Goal: Transaction & Acquisition: Subscribe to service/newsletter

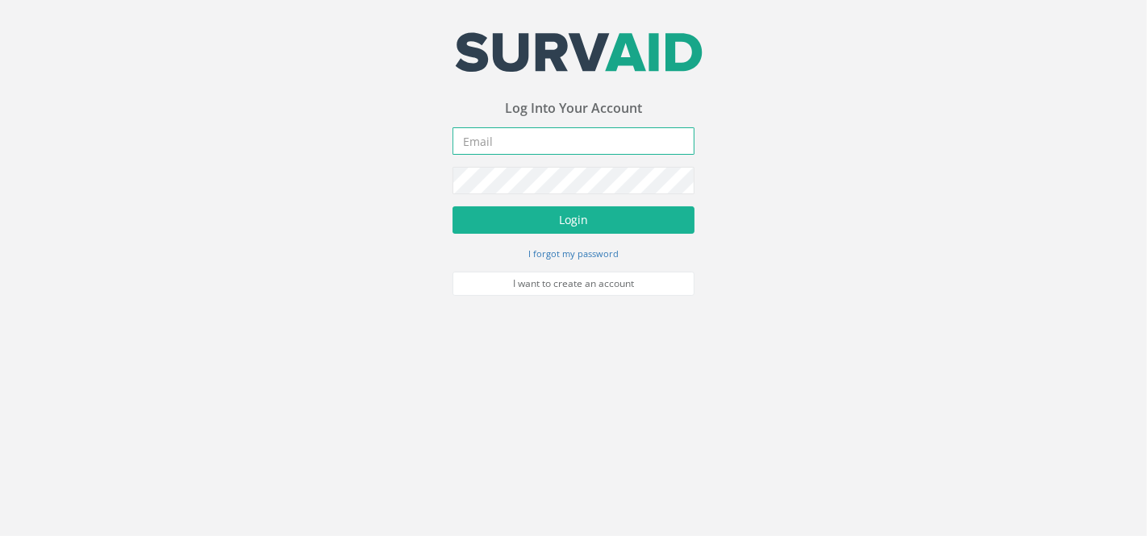
click at [535, 148] on input "email" at bounding box center [573, 140] width 242 height 27
type input "[EMAIL_ADDRESS][DOMAIN_NAME]"
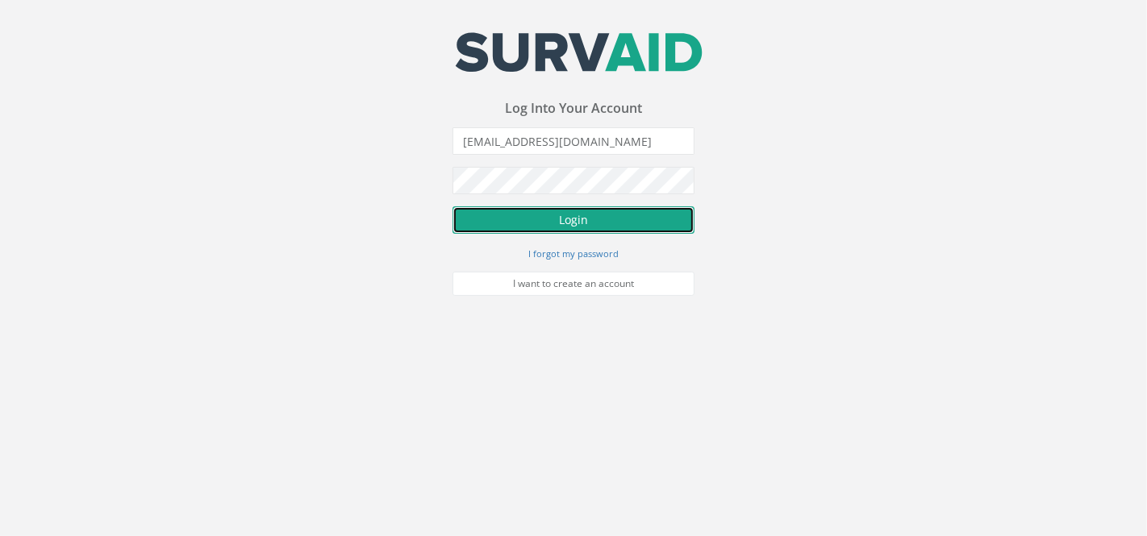
click at [605, 211] on button "Login" at bounding box center [573, 219] width 242 height 27
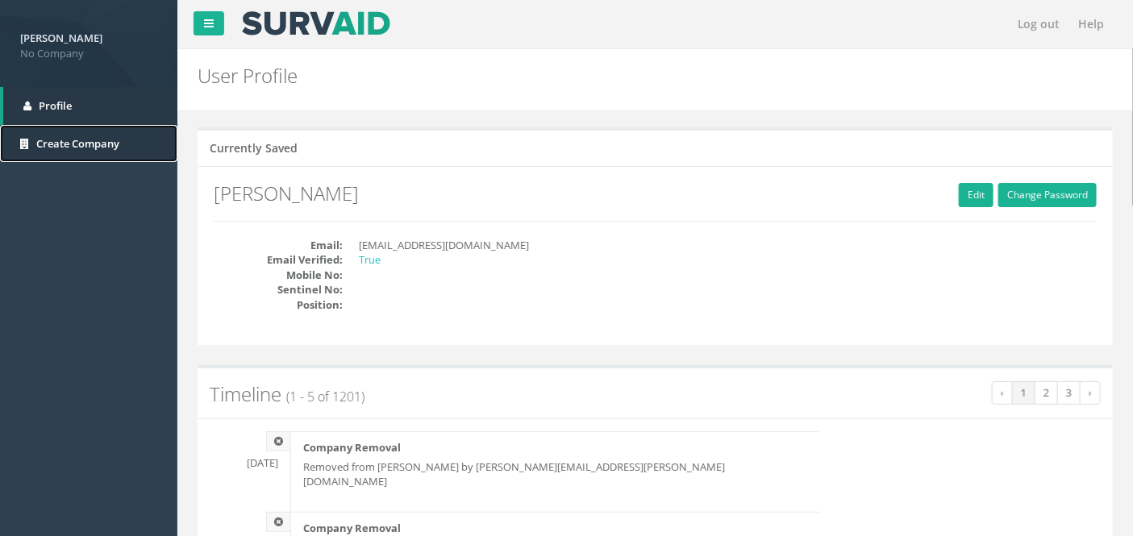
click at [86, 143] on span "Create Company" at bounding box center [77, 143] width 83 height 15
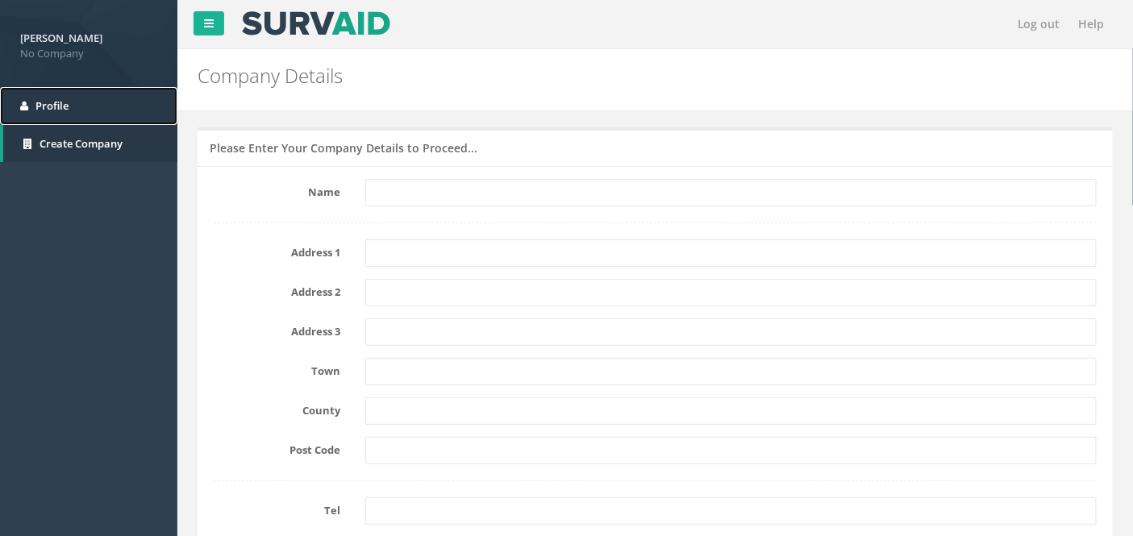
click at [41, 105] on span "Profile" at bounding box center [51, 105] width 33 height 15
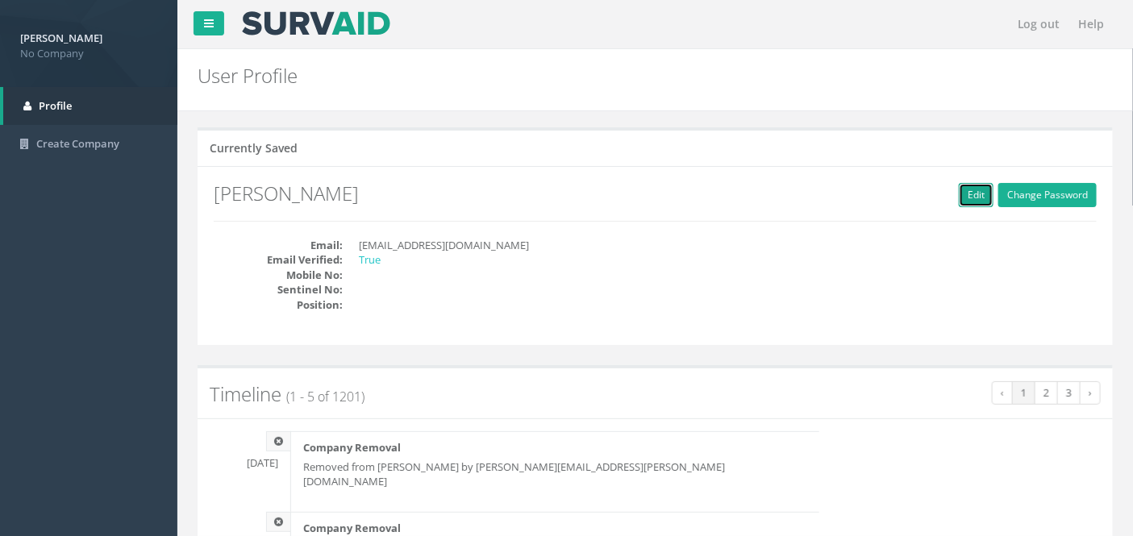
click at [980, 200] on link "Edit" at bounding box center [976, 195] width 35 height 24
type input "[PERSON_NAME]"
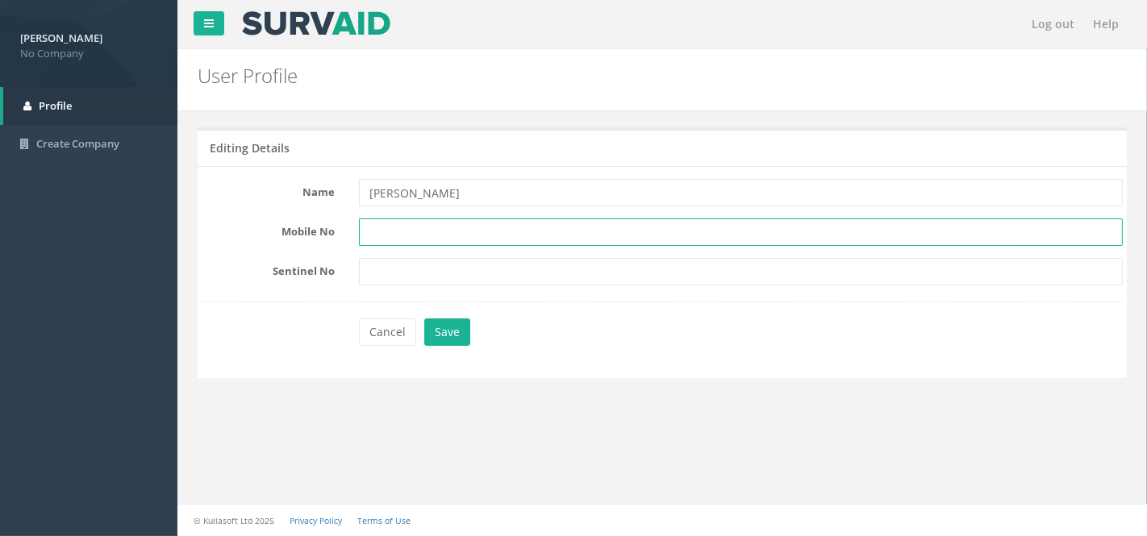
click at [414, 230] on input "text" at bounding box center [741, 232] width 764 height 27
type input "07484771508"
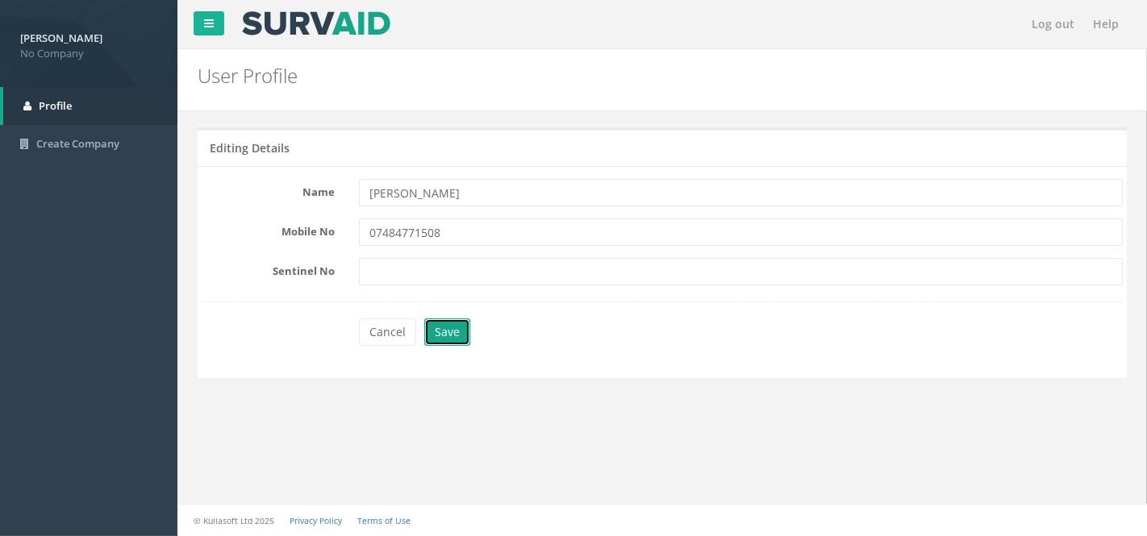
click at [439, 329] on button "Save" at bounding box center [447, 332] width 46 height 27
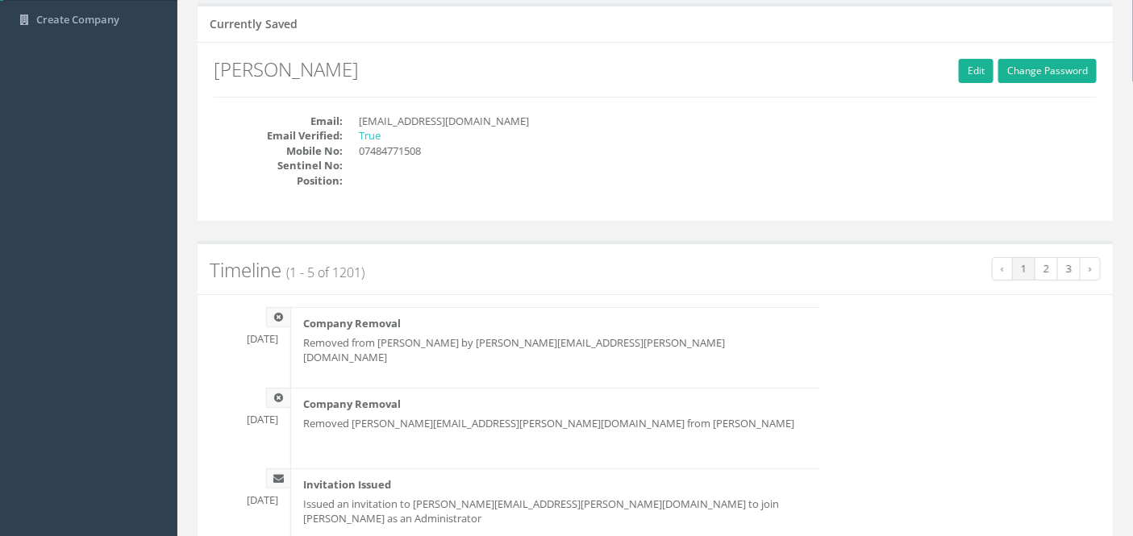
scroll to position [179, 0]
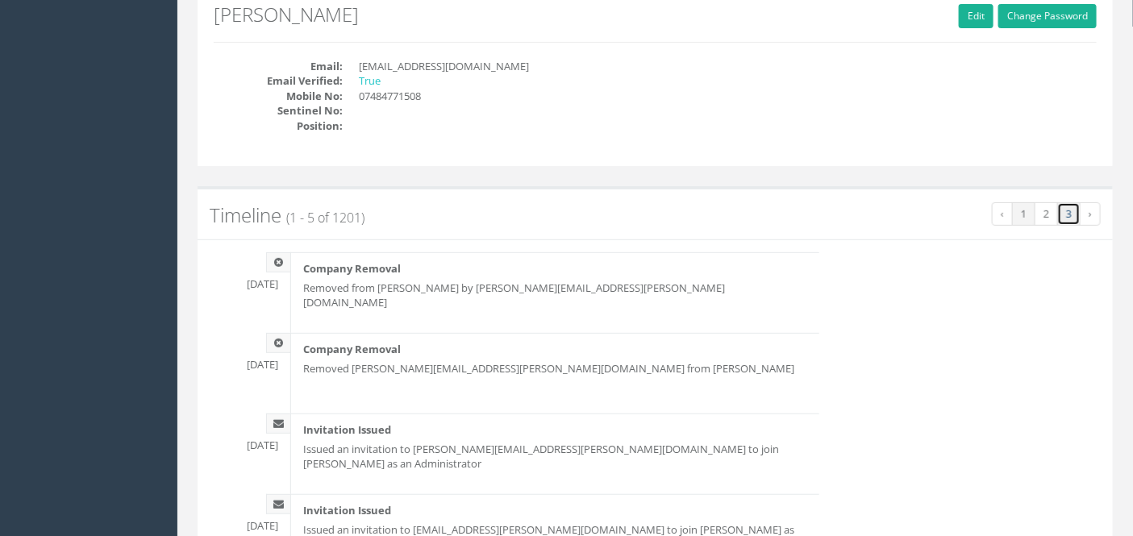
click at [1075, 211] on link "3" at bounding box center [1068, 213] width 23 height 23
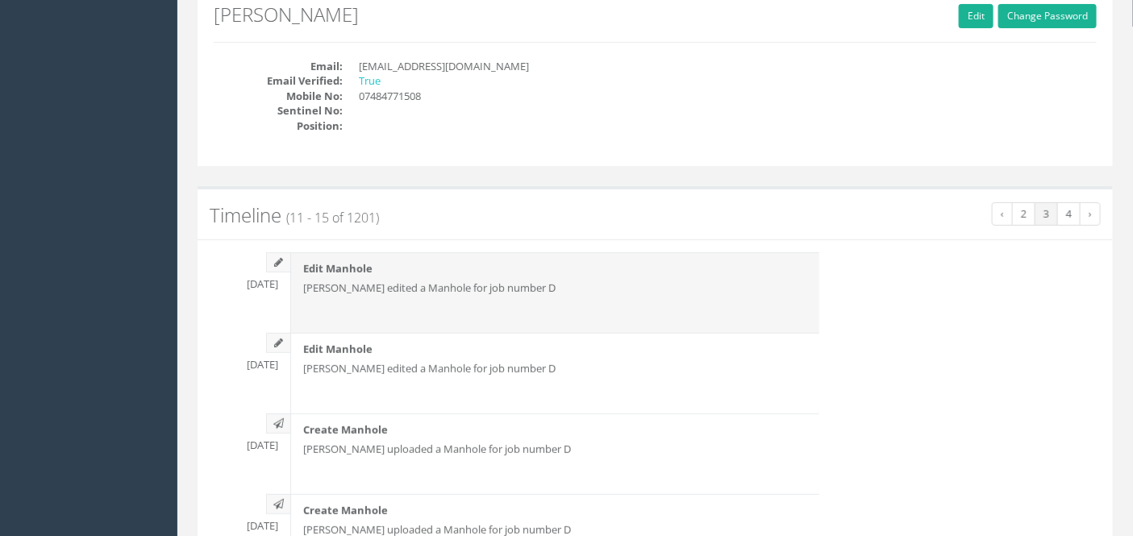
click at [401, 303] on div "Edit Manhole Kiel Hauley edited a Manhole for job number D" at bounding box center [554, 292] width 529 height 81
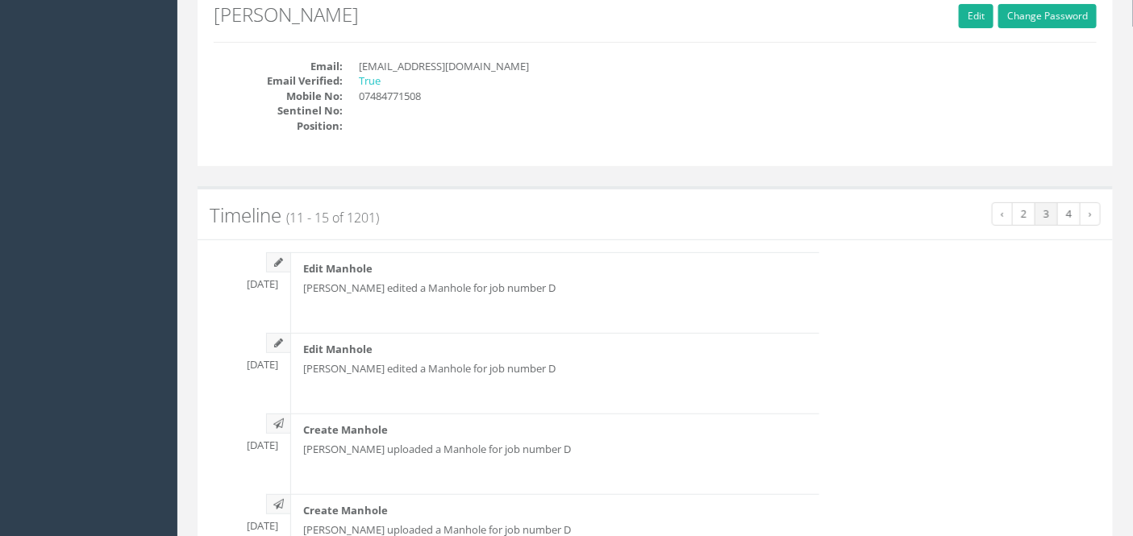
click at [281, 261] on icon at bounding box center [278, 262] width 24 height 20
click at [272, 346] on icon at bounding box center [278, 343] width 24 height 20
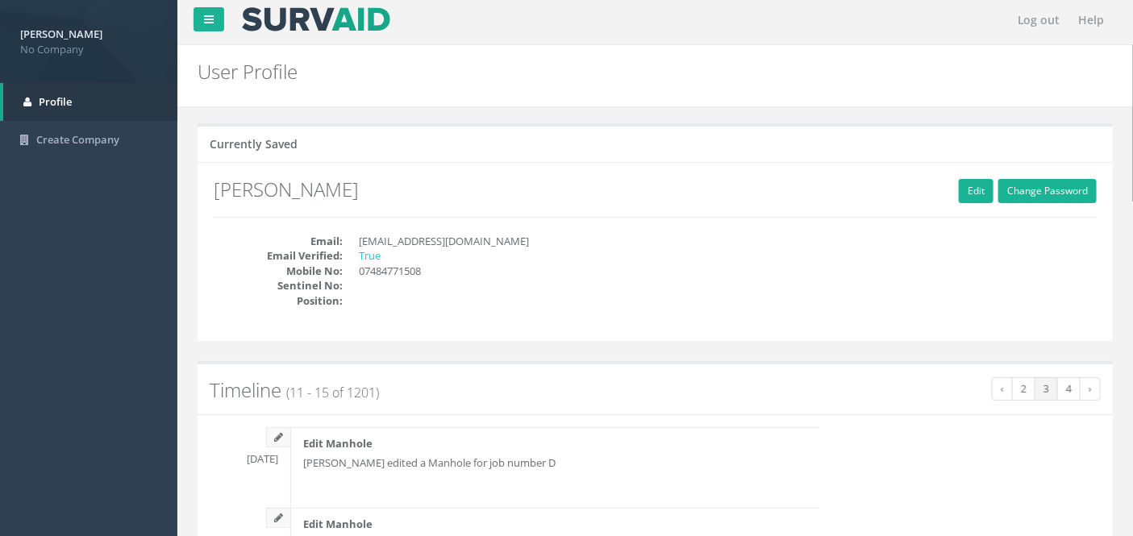
scroll to position [0, 0]
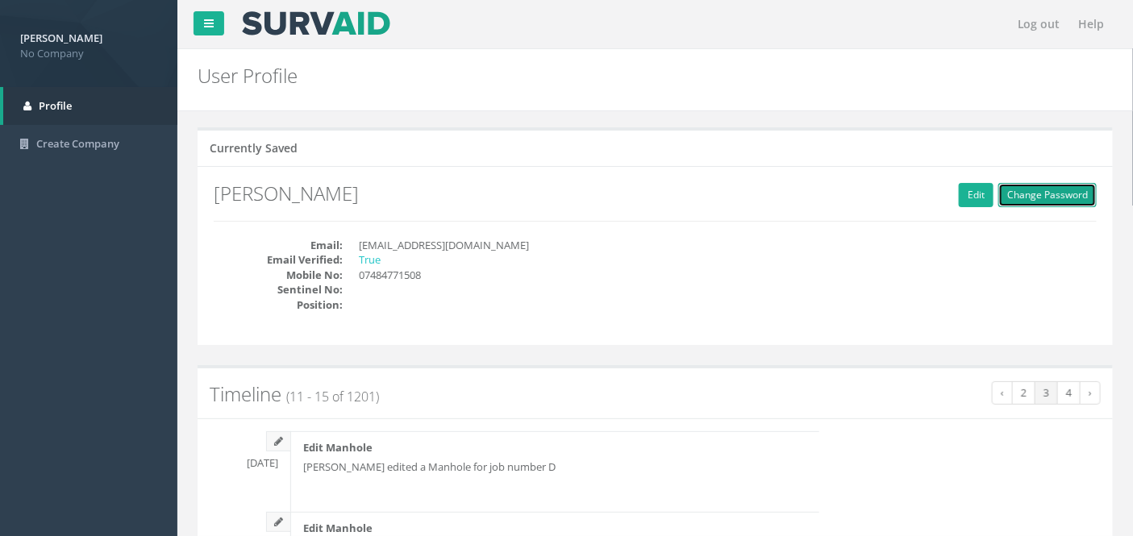
click at [1049, 194] on link "Change Password" at bounding box center [1047, 195] width 98 height 24
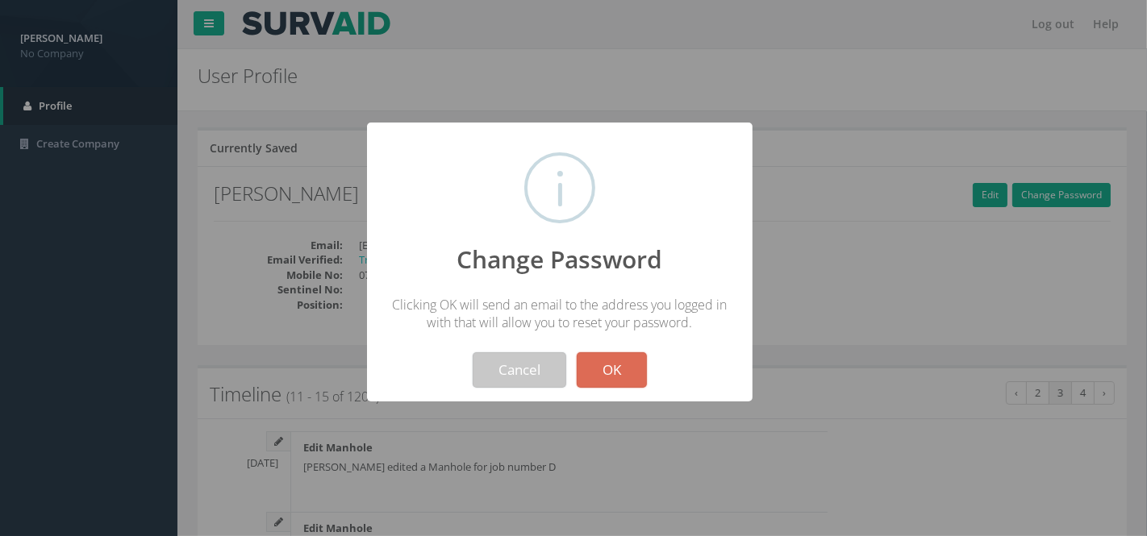
click at [519, 372] on button "Cancel" at bounding box center [520, 369] width 94 height 35
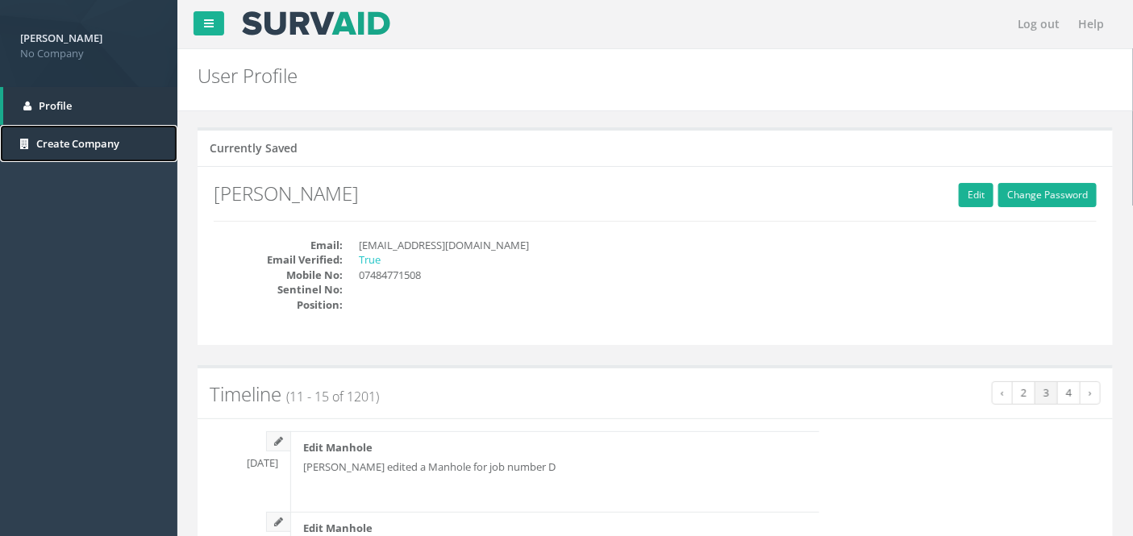
click at [81, 147] on span "Create Company" at bounding box center [77, 143] width 83 height 15
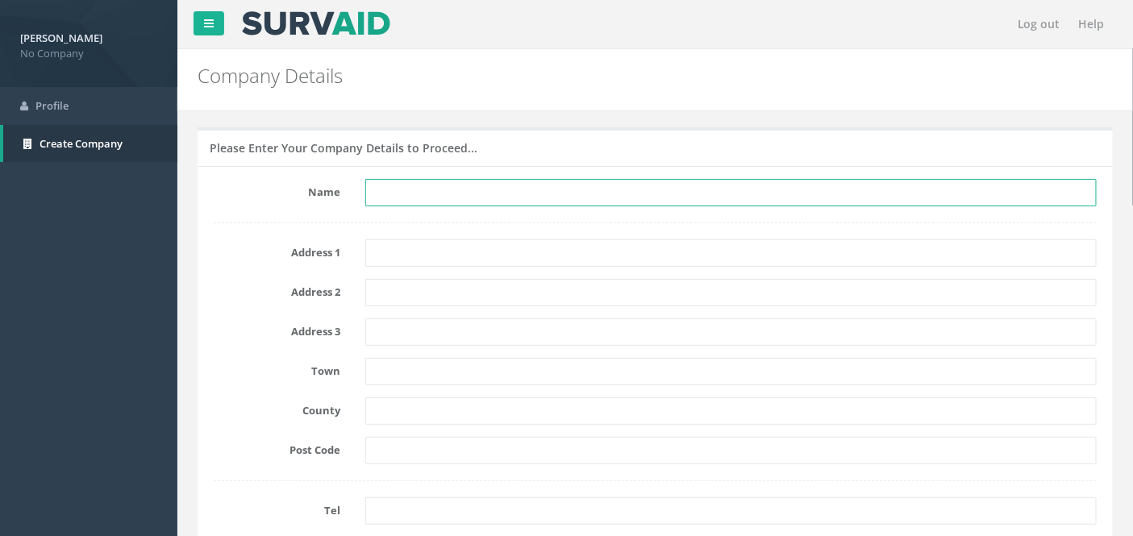
click at [417, 190] on input "text" at bounding box center [731, 192] width 732 height 27
type input "KL Drainage Ltd"
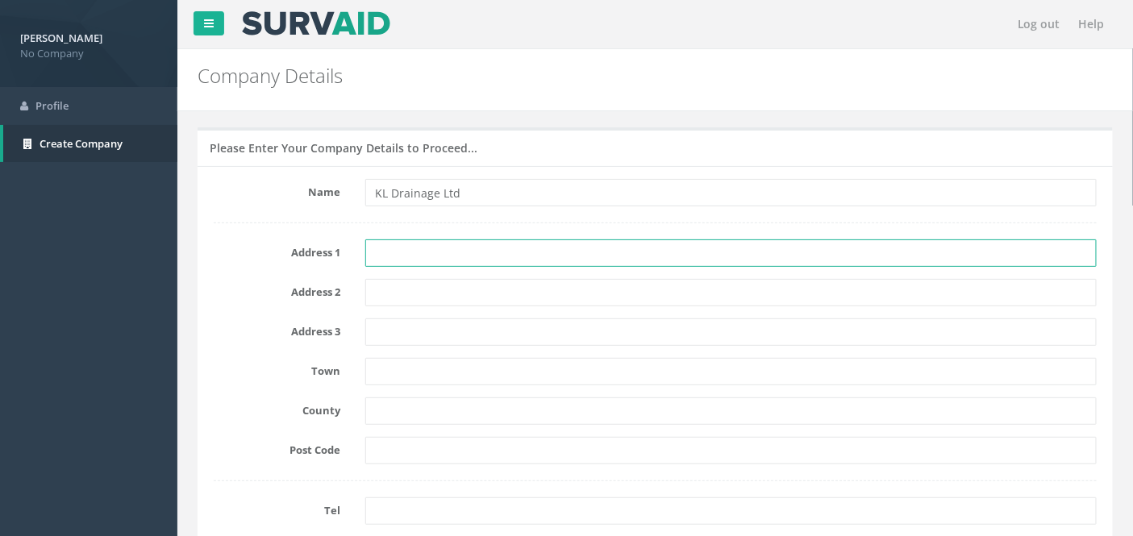
click at [444, 250] on input "text" at bounding box center [731, 252] width 732 height 27
type input "19 Cammach Circle"
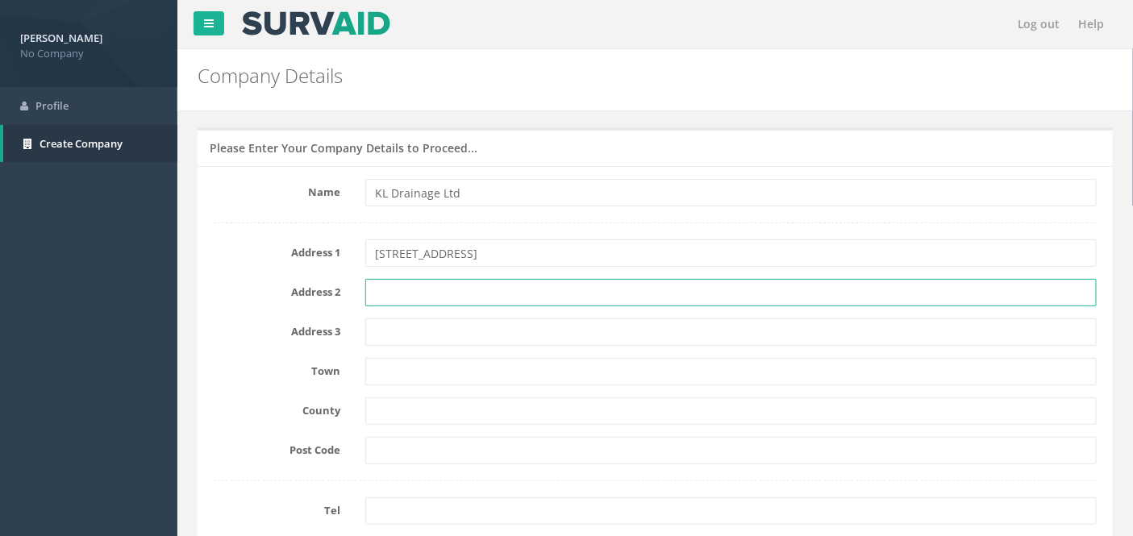
type input "Portlethen"
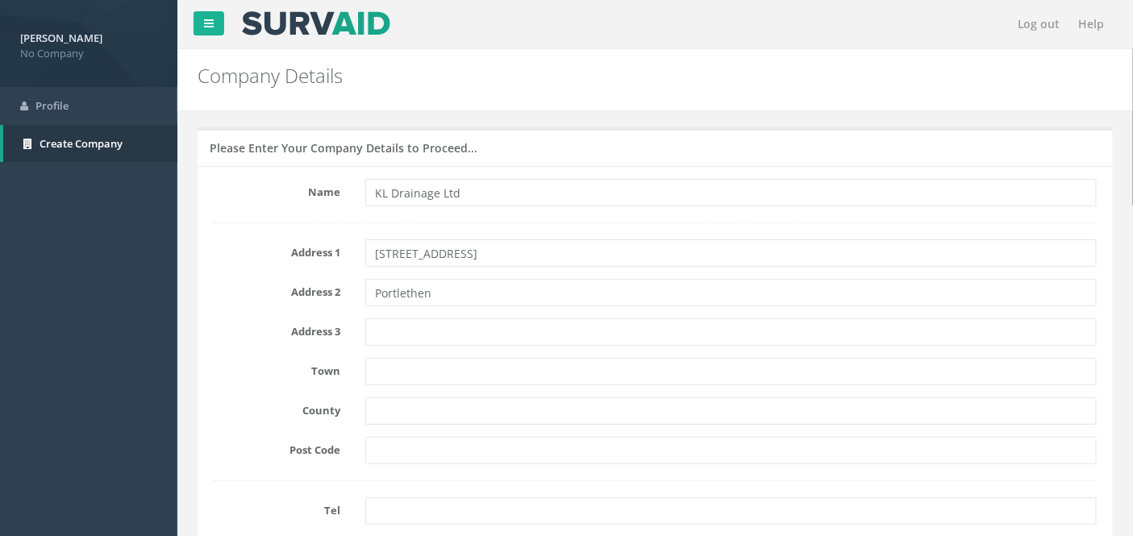
type input "Aberdeen"
type input "Select Option"
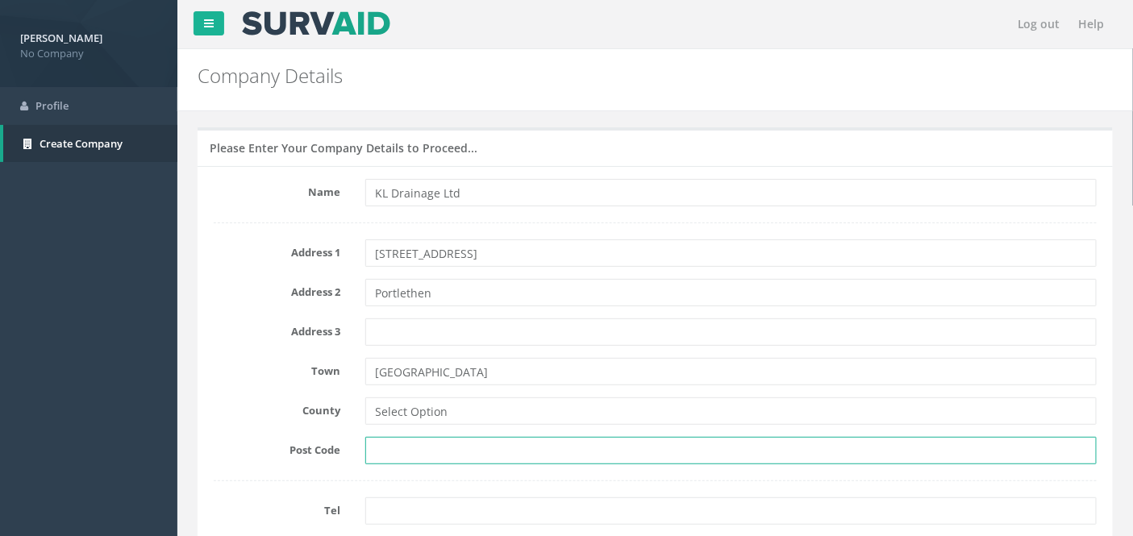
type input "AB12 4TT"
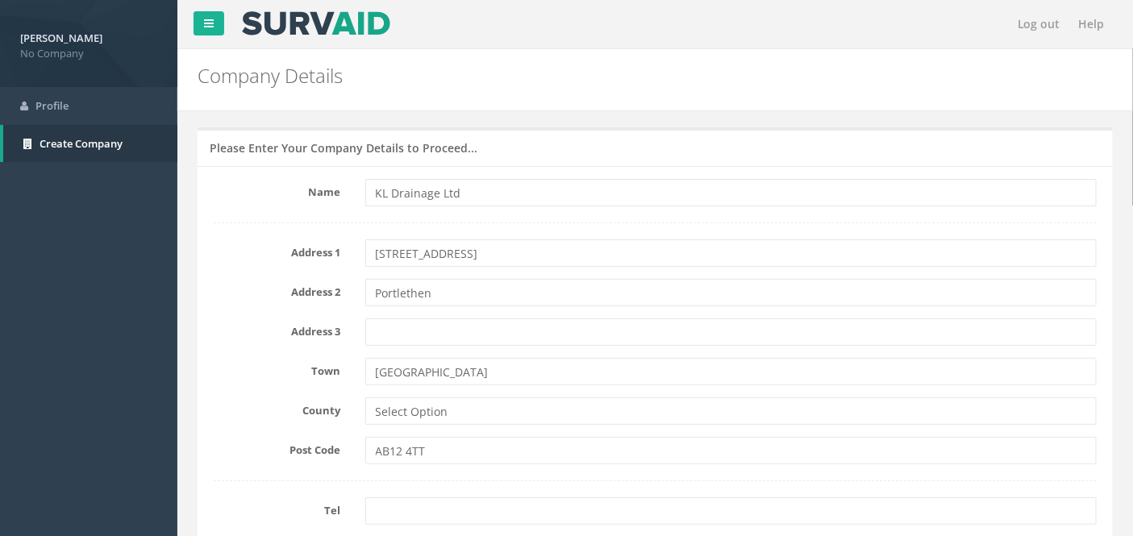
type input "kldesignz88@gmail.com"
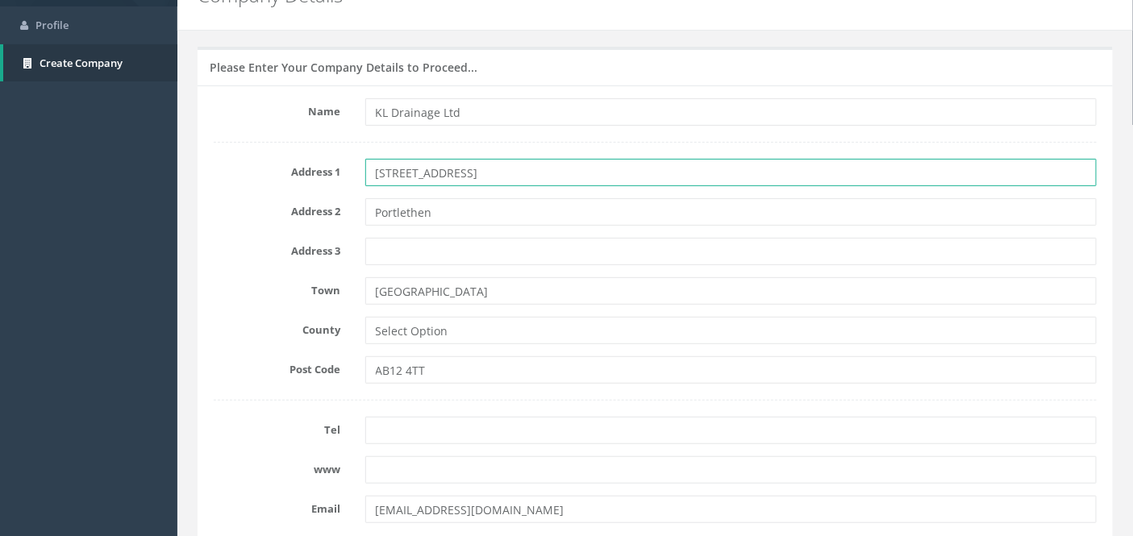
scroll to position [90, 0]
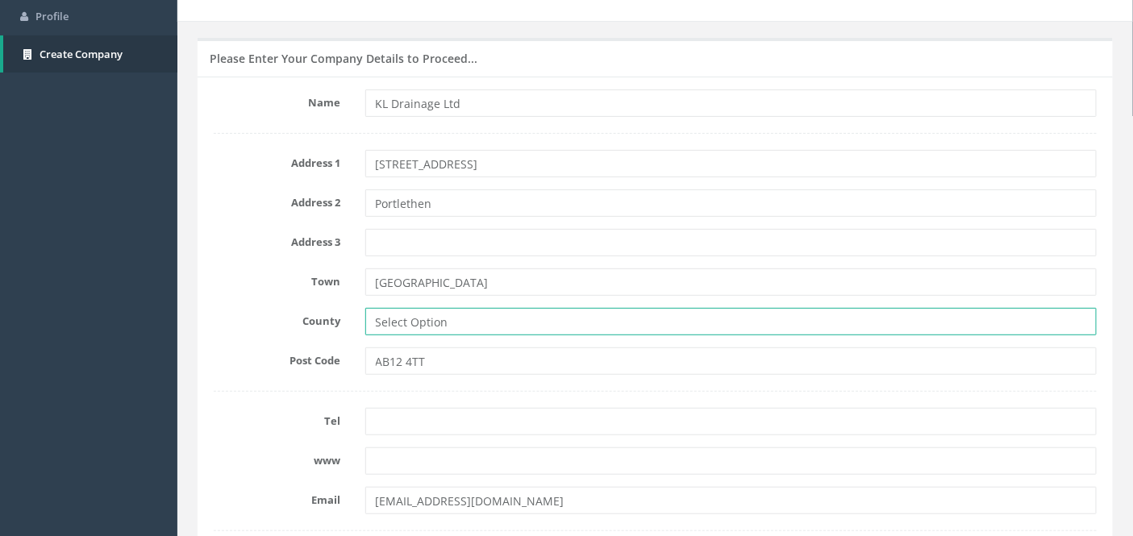
click at [455, 326] on input "Select Option" at bounding box center [731, 321] width 732 height 27
type input "ABERDEENSHIRE"
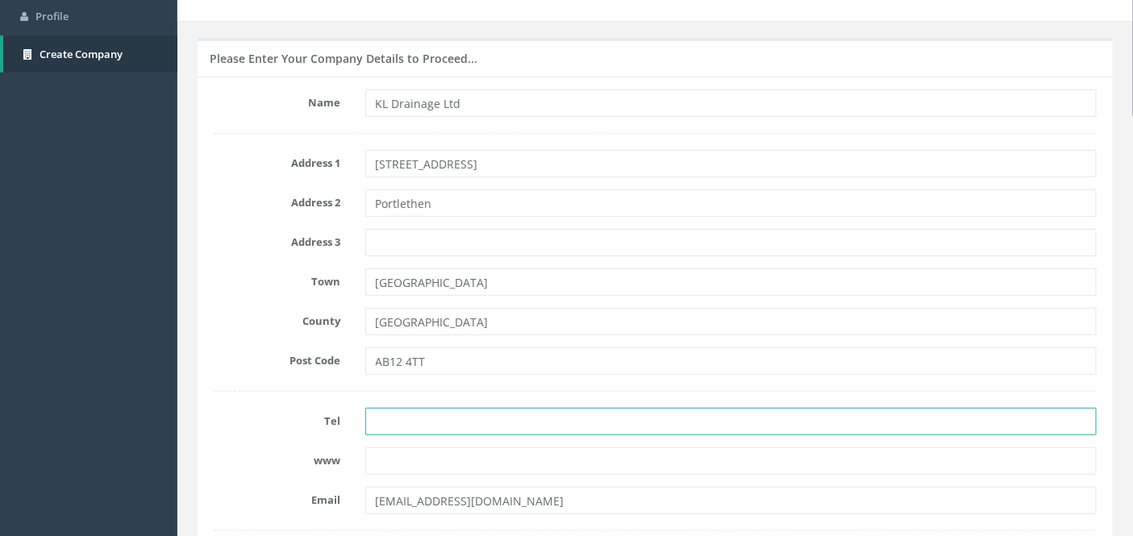
click at [510, 425] on input "tel" at bounding box center [731, 421] width 732 height 27
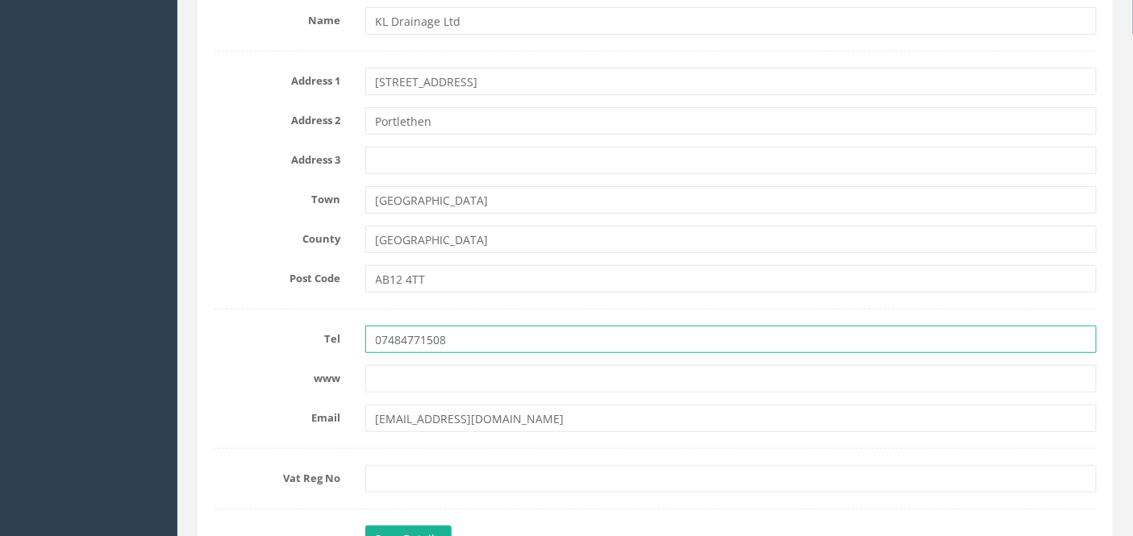
scroll to position [179, 0]
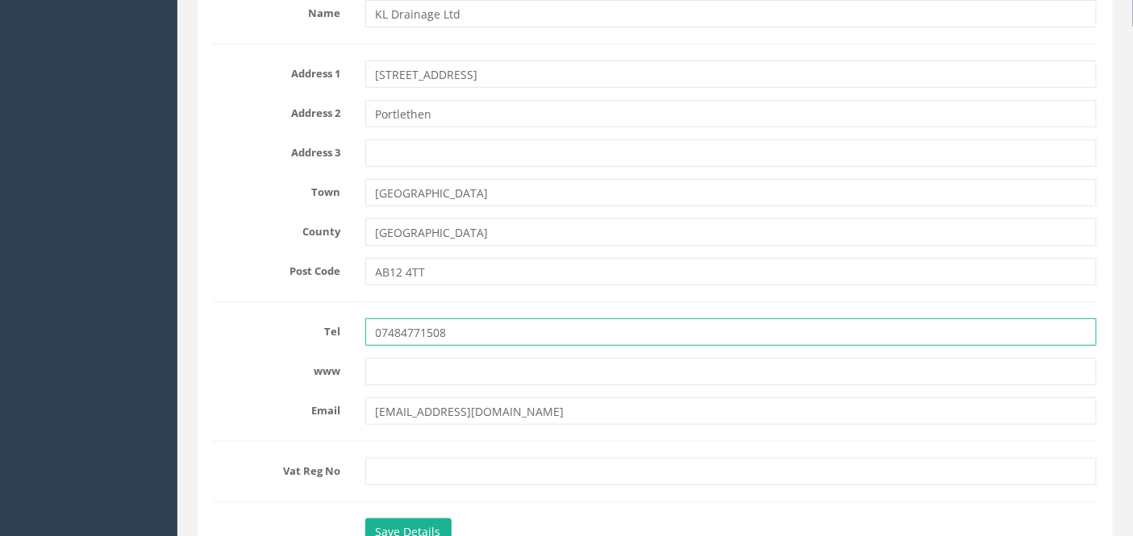
type input "07484771508"
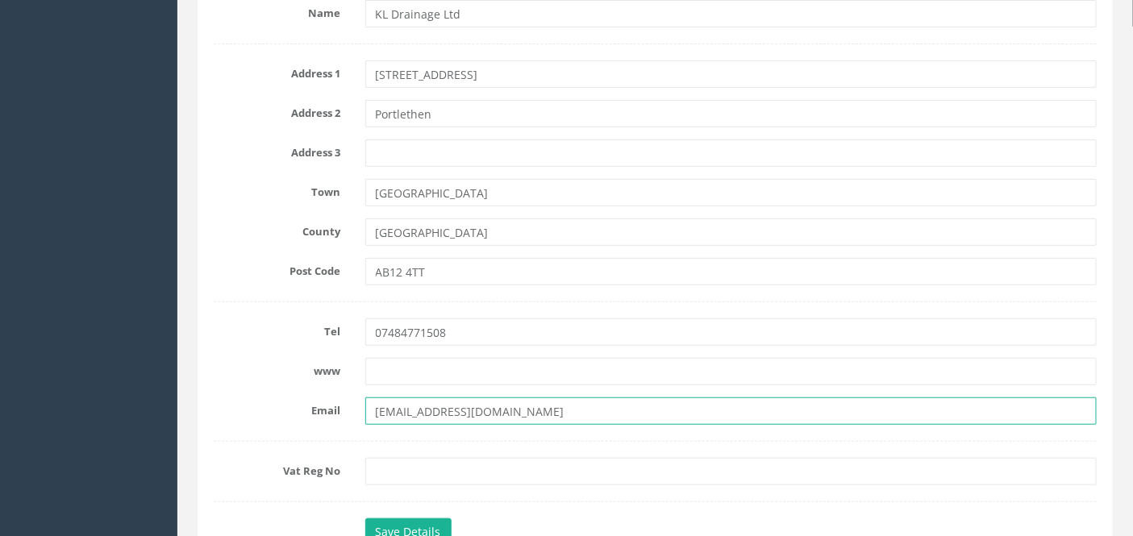
drag, startPoint x: 510, startPoint y: 415, endPoint x: 306, endPoint y: 424, distance: 203.4
click at [306, 424] on form "Name KL Drainage Ltd Address 1 19 Cammach Circle Address 2 Portlethen Address 3…" at bounding box center [655, 275] width 883 height 550
type input "[EMAIL_ADDRESS][DOMAIN_NAME]"
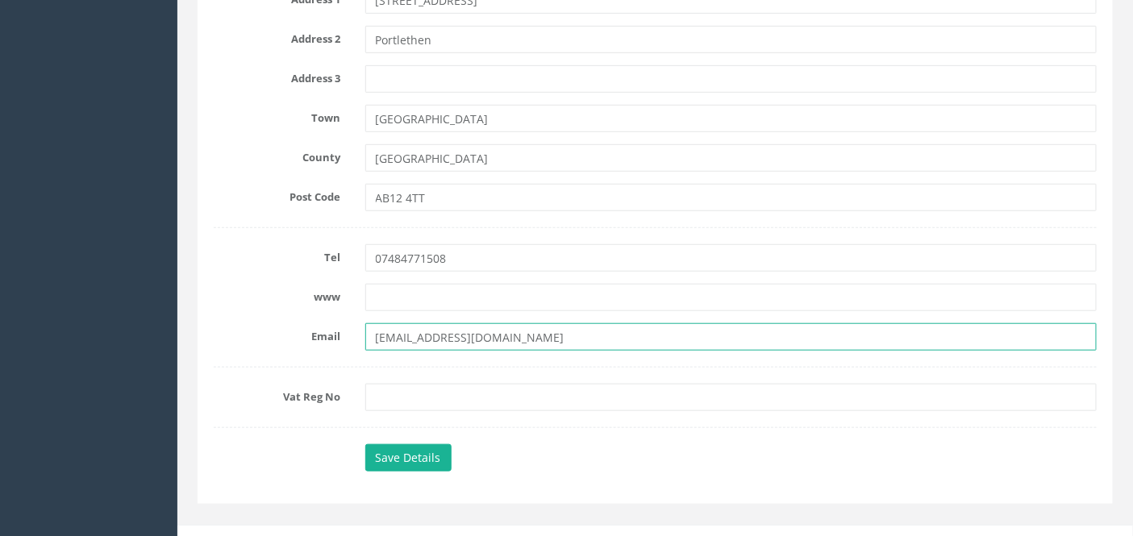
scroll to position [272, 0]
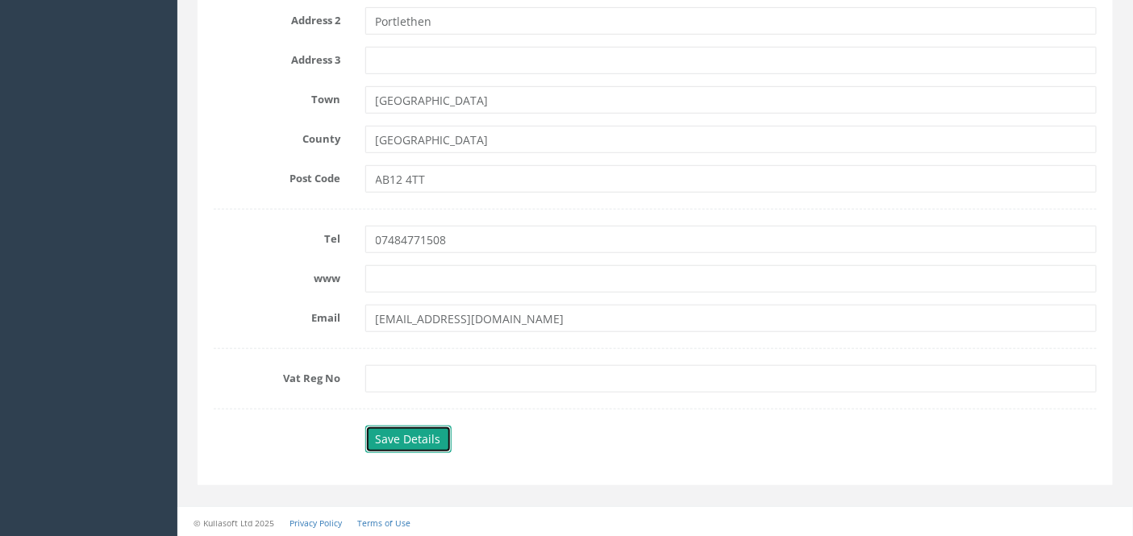
click at [403, 427] on button "Save Details" at bounding box center [408, 439] width 86 height 27
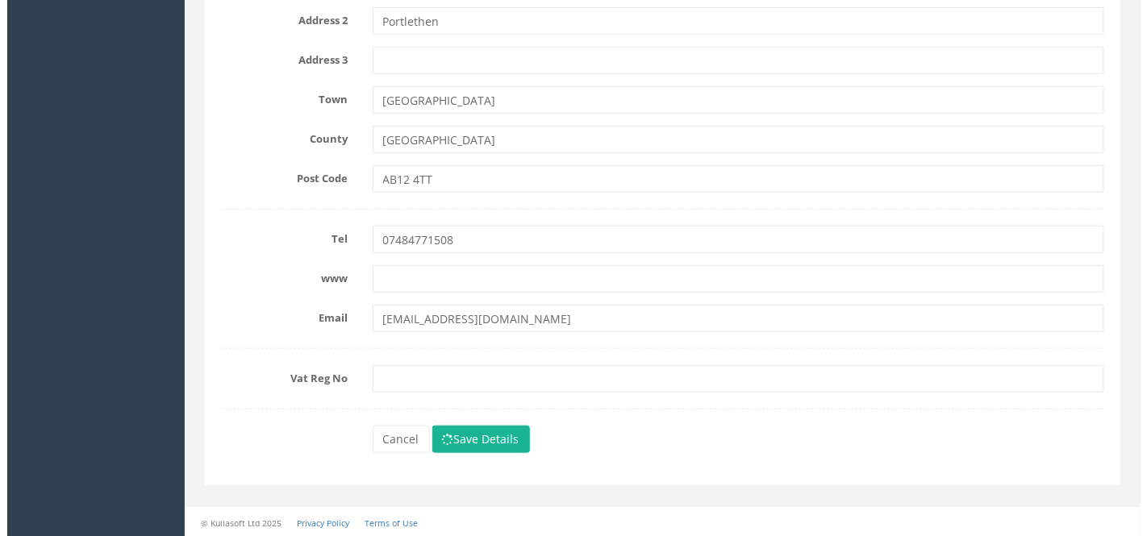
scroll to position [0, 0]
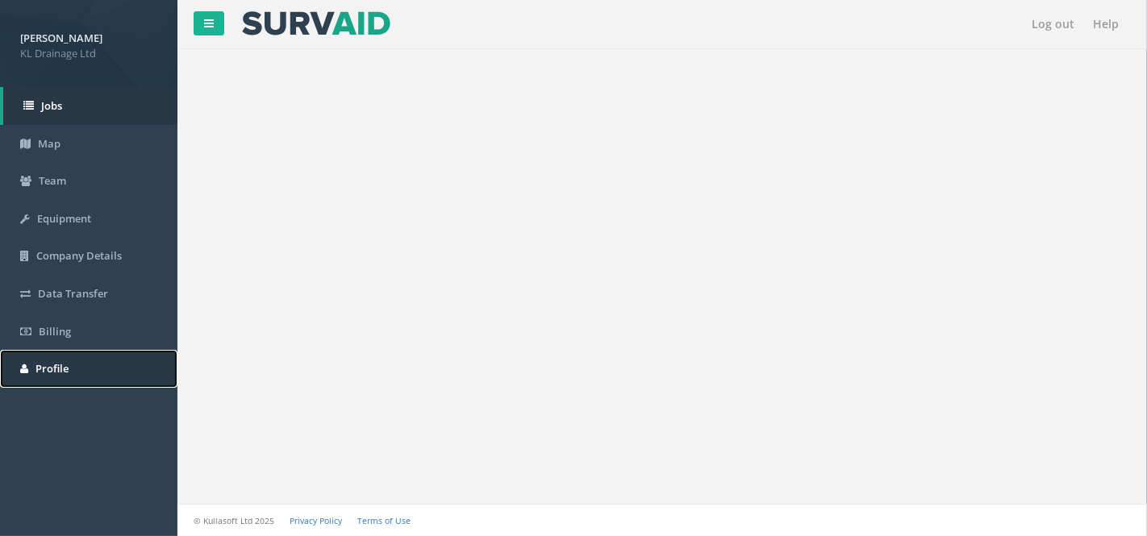
click at [50, 374] on span "Profile" at bounding box center [51, 368] width 33 height 15
click at [51, 365] on span "Profile" at bounding box center [55, 368] width 33 height 15
click at [52, 336] on span "Billing" at bounding box center [55, 331] width 32 height 15
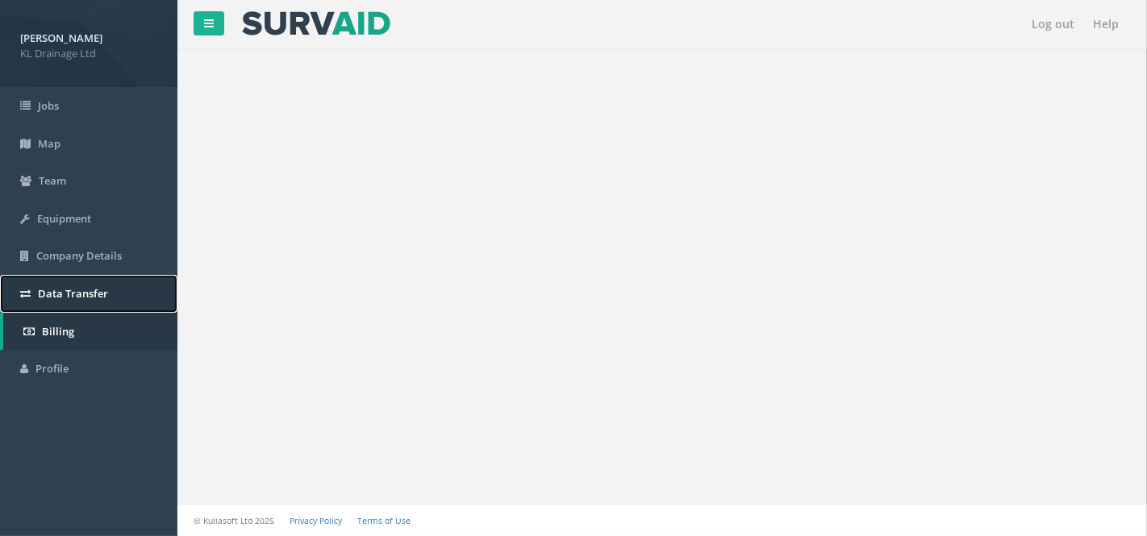
click at [61, 297] on span "Data Transfer" at bounding box center [73, 293] width 70 height 15
click at [62, 256] on span "Company Details" at bounding box center [78, 255] width 85 height 15
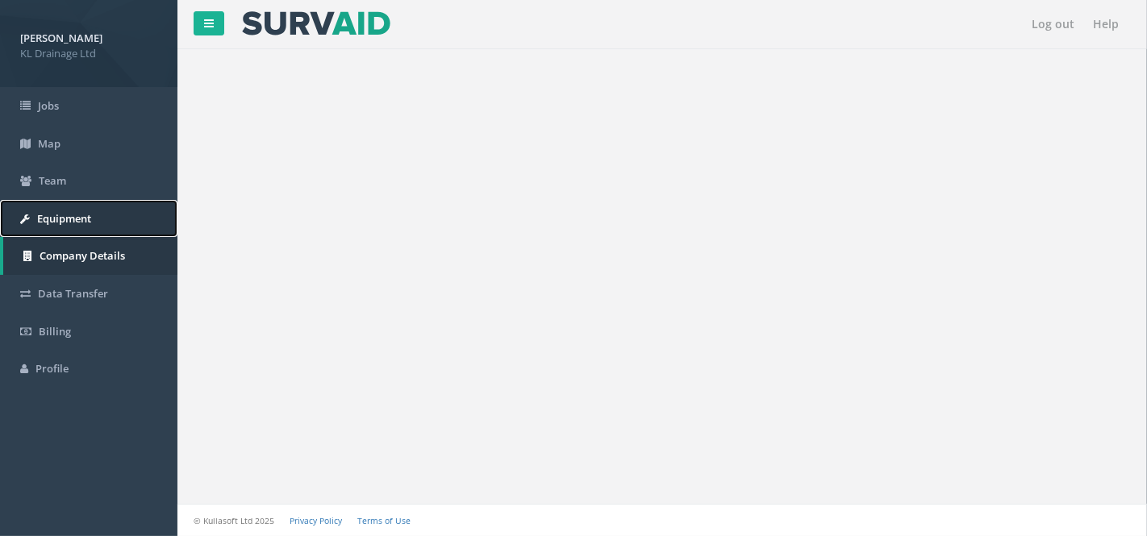
click at [58, 204] on link "Equipment" at bounding box center [88, 219] width 177 height 38
click at [50, 178] on span "Team" at bounding box center [52, 180] width 27 height 15
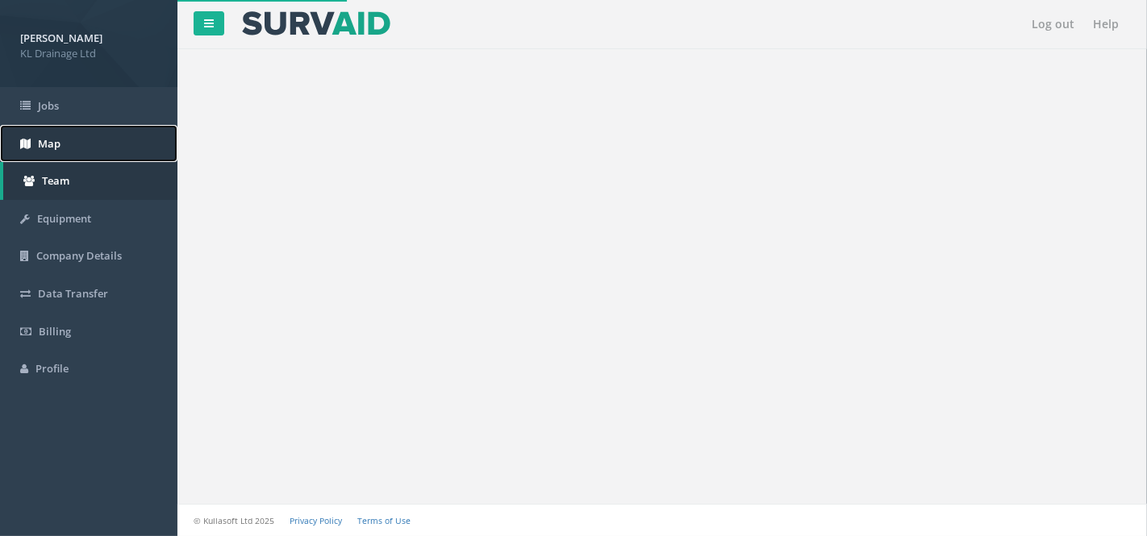
click at [49, 137] on span "Map" at bounding box center [49, 143] width 23 height 15
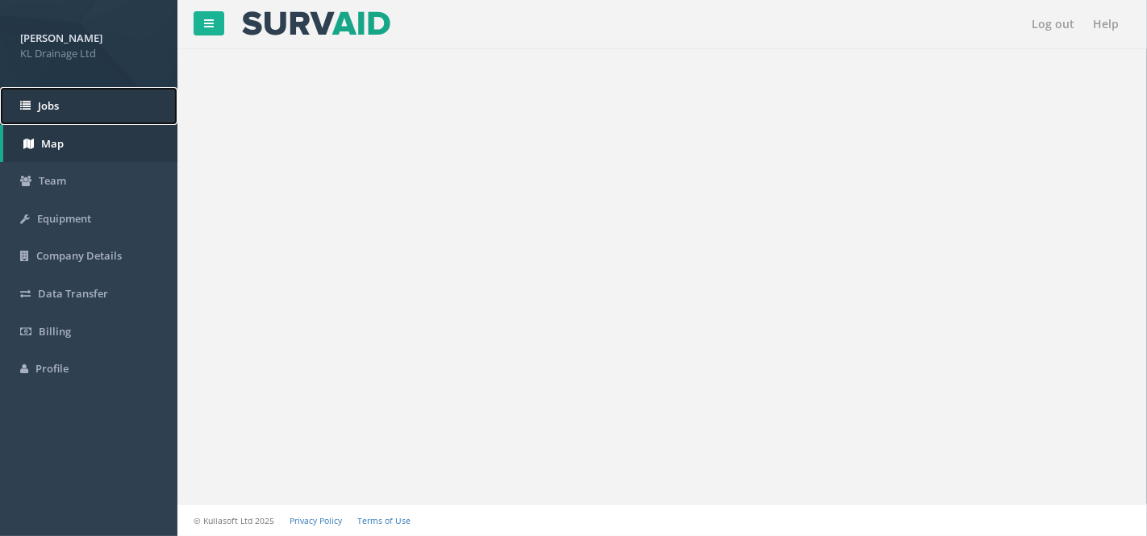
click at [49, 99] on span "Jobs" at bounding box center [48, 105] width 21 height 15
click at [48, 153] on link "Map" at bounding box center [88, 144] width 177 height 38
click at [52, 187] on span "Team" at bounding box center [52, 180] width 27 height 15
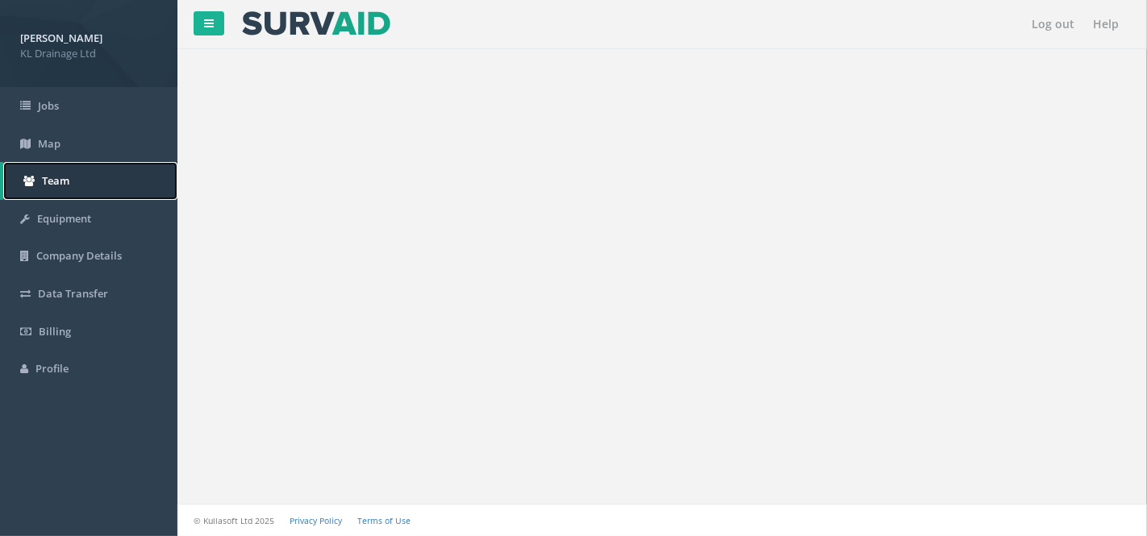
click at [52, 187] on span "Team" at bounding box center [55, 180] width 27 height 15
click at [54, 231] on link "Equipment" at bounding box center [88, 219] width 177 height 38
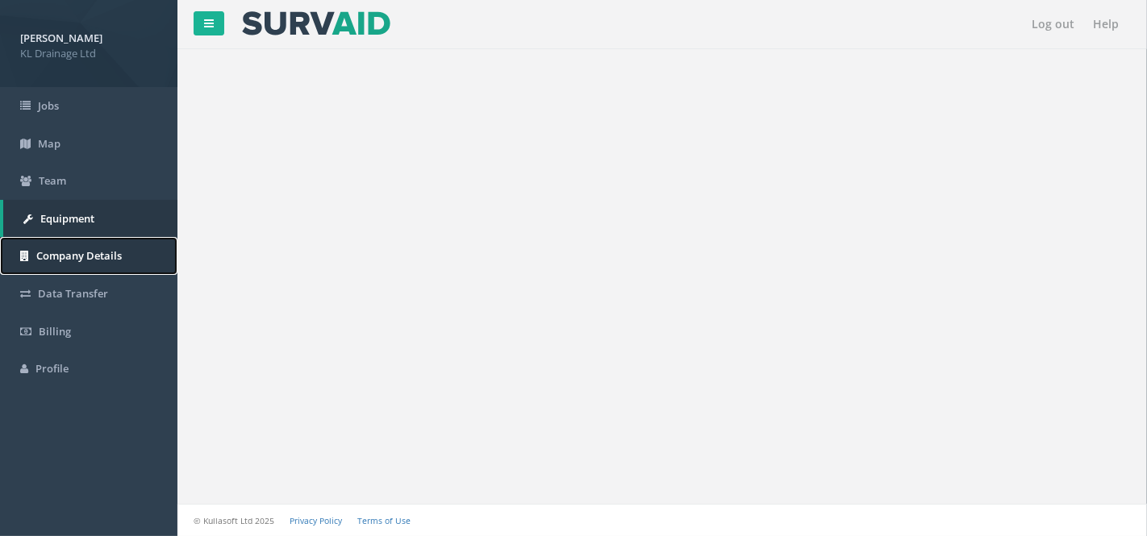
click at [53, 273] on link "Company Details" at bounding box center [88, 256] width 177 height 38
click at [53, 289] on span "Data Transfer" at bounding box center [73, 293] width 70 height 15
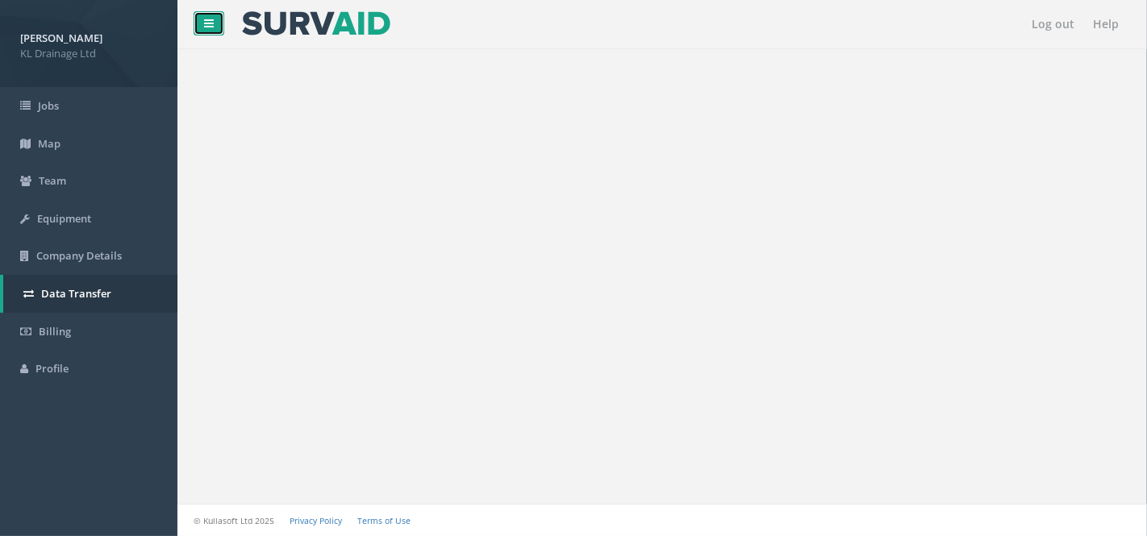
click at [203, 13] on link at bounding box center [209, 23] width 31 height 24
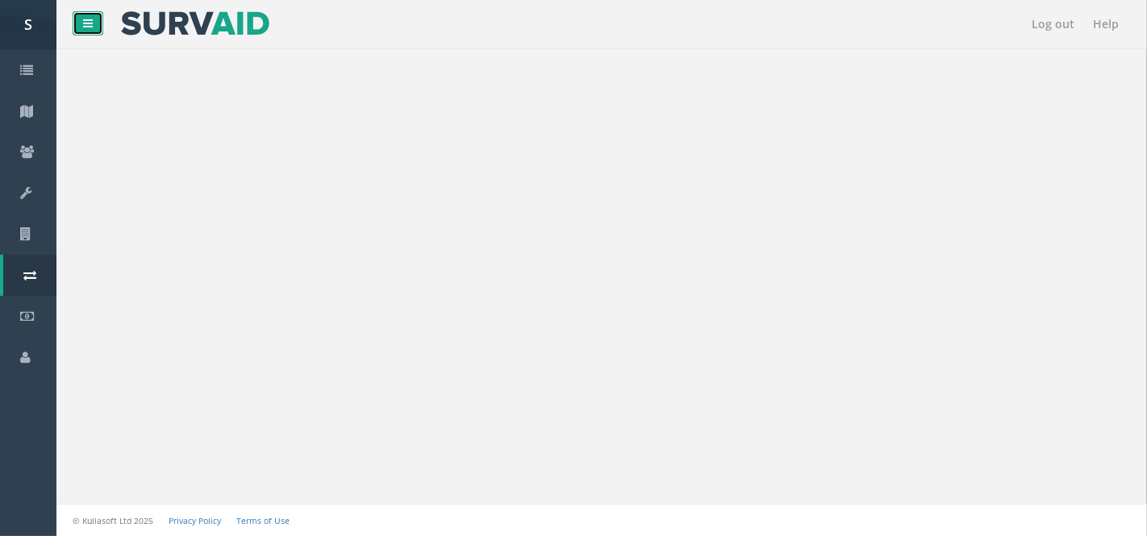
click at [88, 19] on icon at bounding box center [88, 23] width 10 height 11
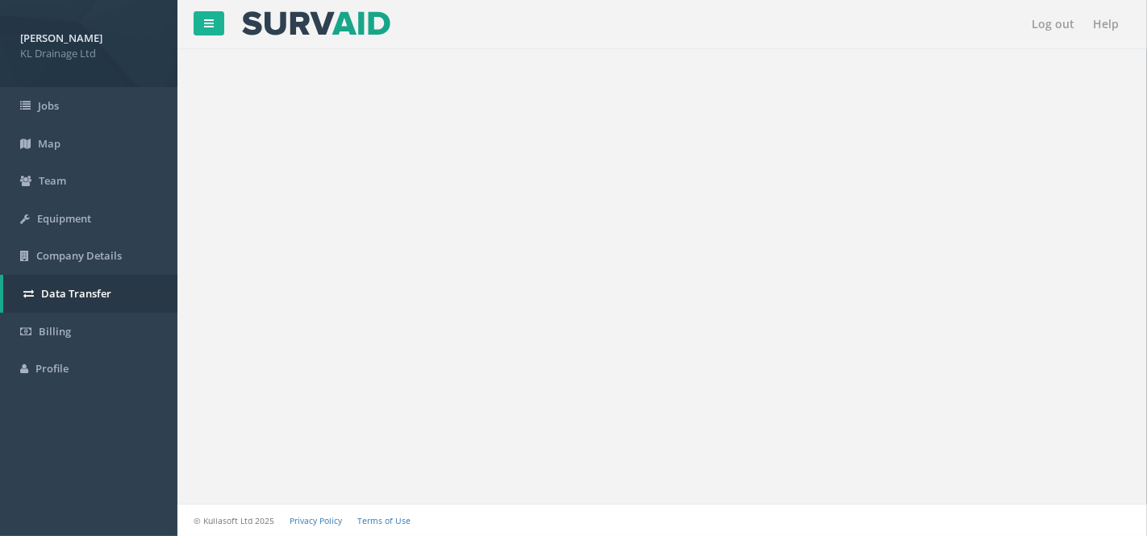
click at [18, 42] on li "Kiel Hauley KL Drainage Ltd Logout S" at bounding box center [88, 43] width 177 height 87
click at [48, 46] on span "KL Drainage Ltd" at bounding box center [88, 53] width 137 height 15
click at [56, 46] on span "KL Drainage Ltd" at bounding box center [88, 53] width 137 height 15
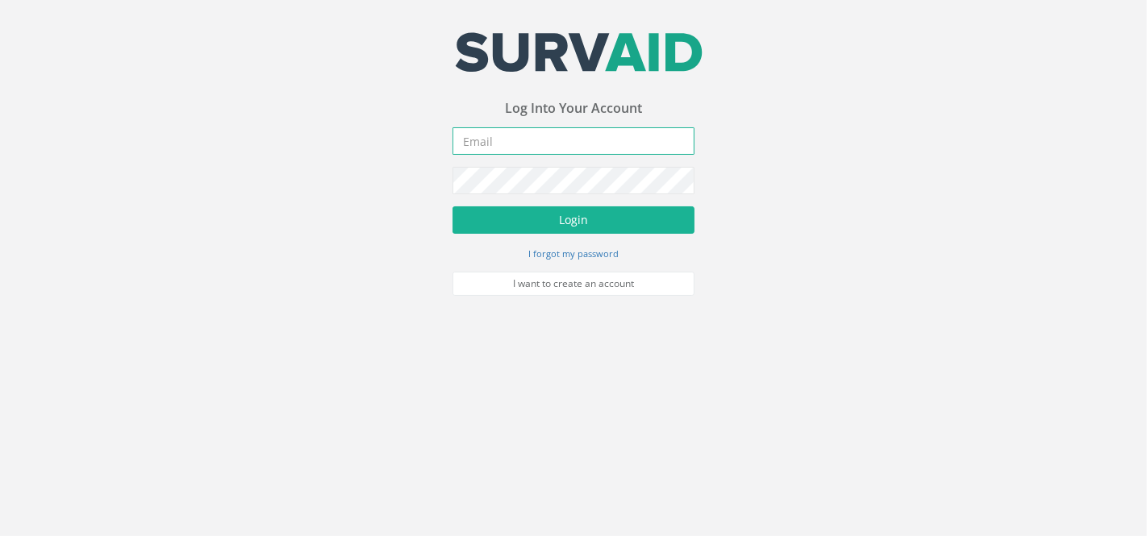
click at [522, 144] on input "email" at bounding box center [573, 140] width 242 height 27
type input "[PERSON_NAME][EMAIL_ADDRESS][PERSON_NAME][DOMAIN_NAME]"
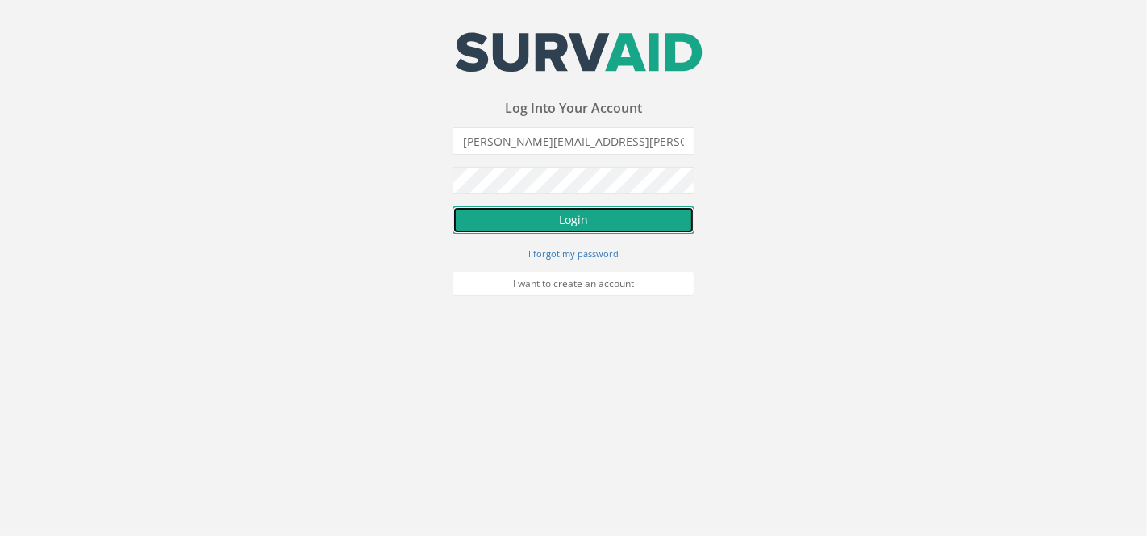
click at [577, 216] on button "Login" at bounding box center [573, 219] width 242 height 27
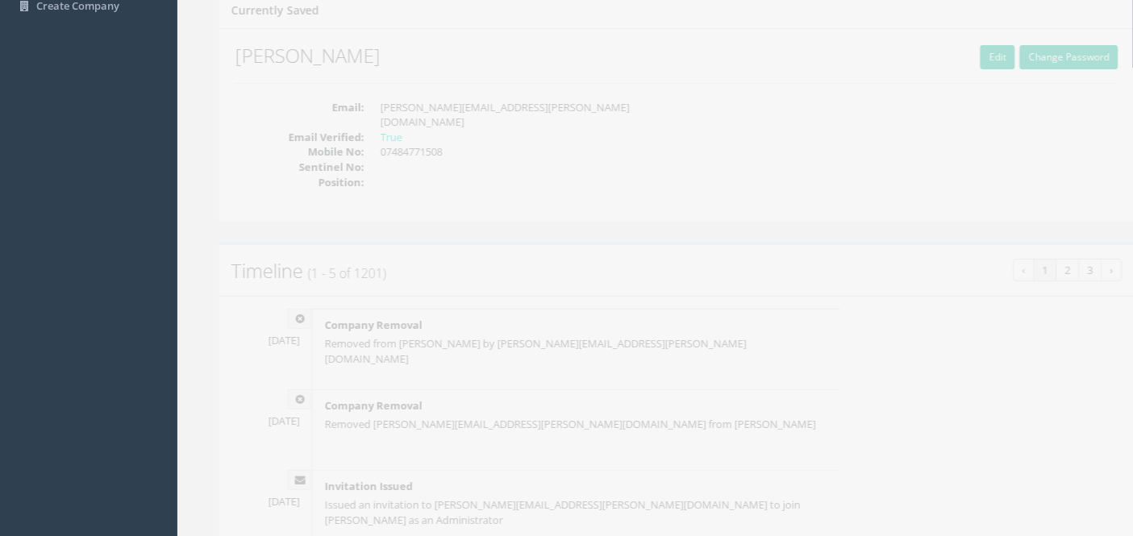
scroll to position [179, 0]
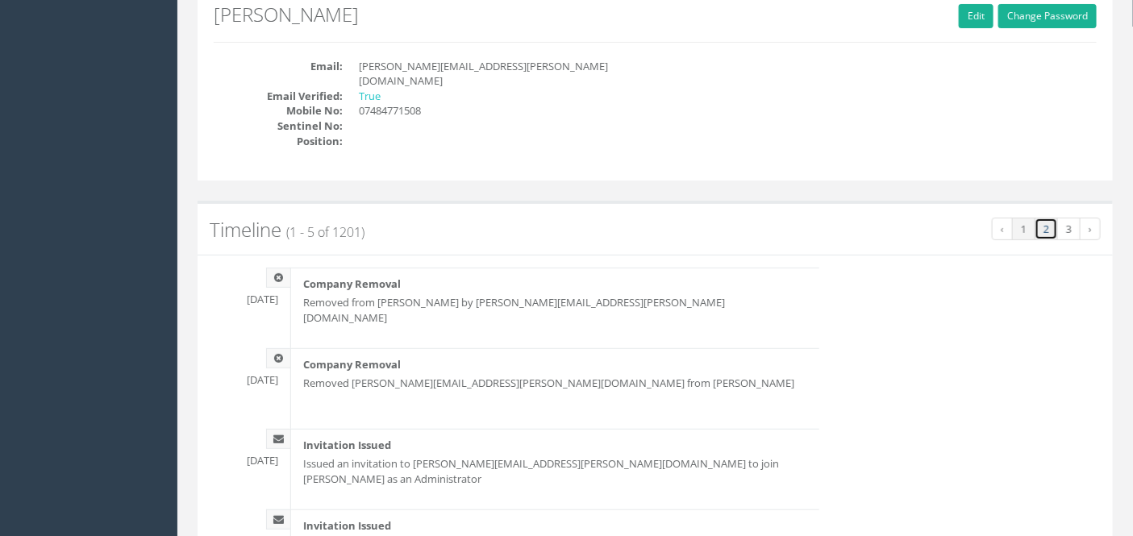
click at [1050, 218] on link "2" at bounding box center [1046, 229] width 23 height 23
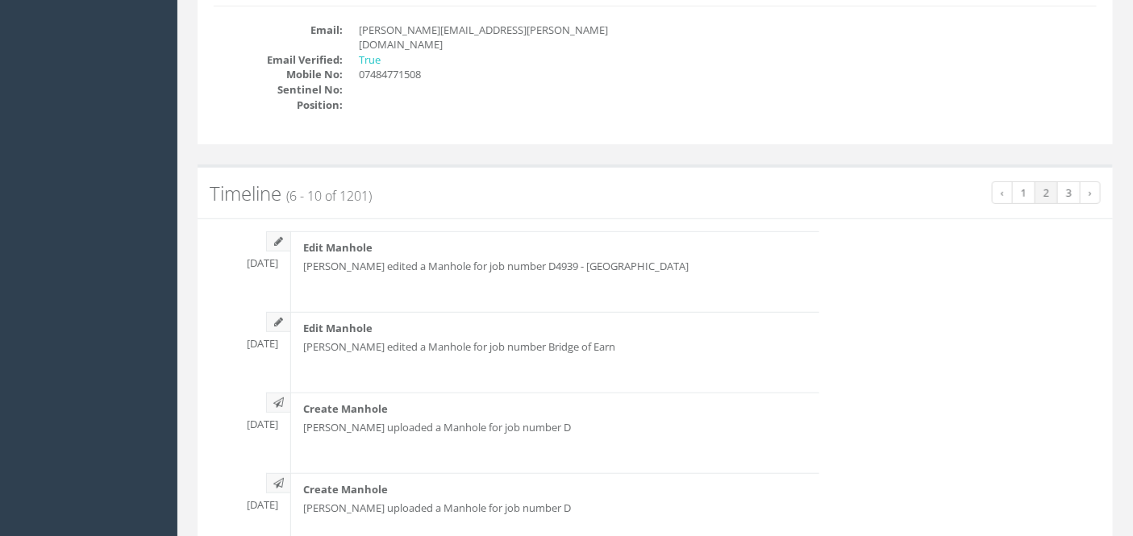
scroll to position [96, 0]
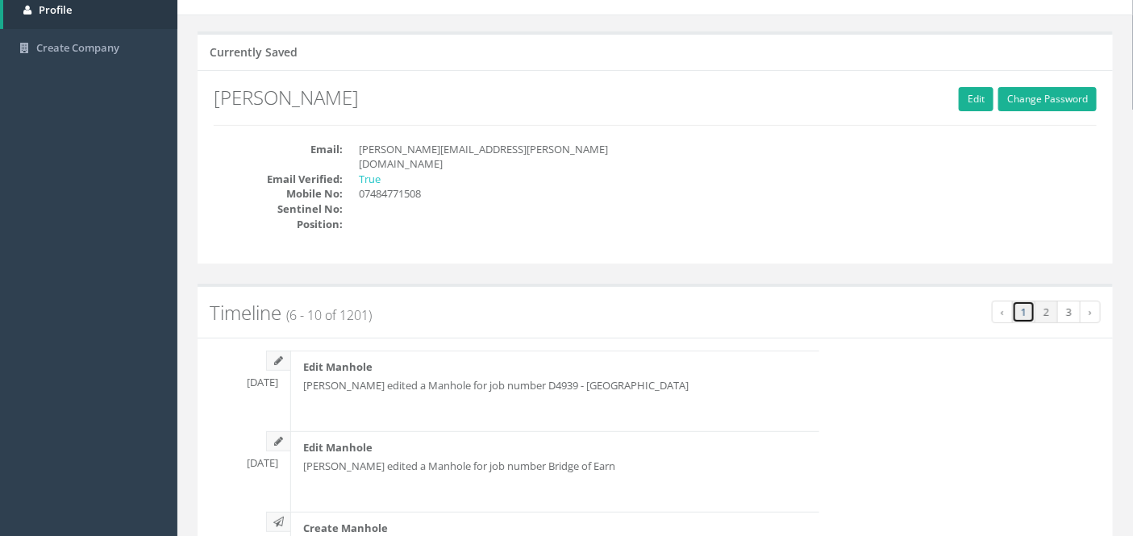
click at [1027, 301] on link "1" at bounding box center [1023, 312] width 23 height 23
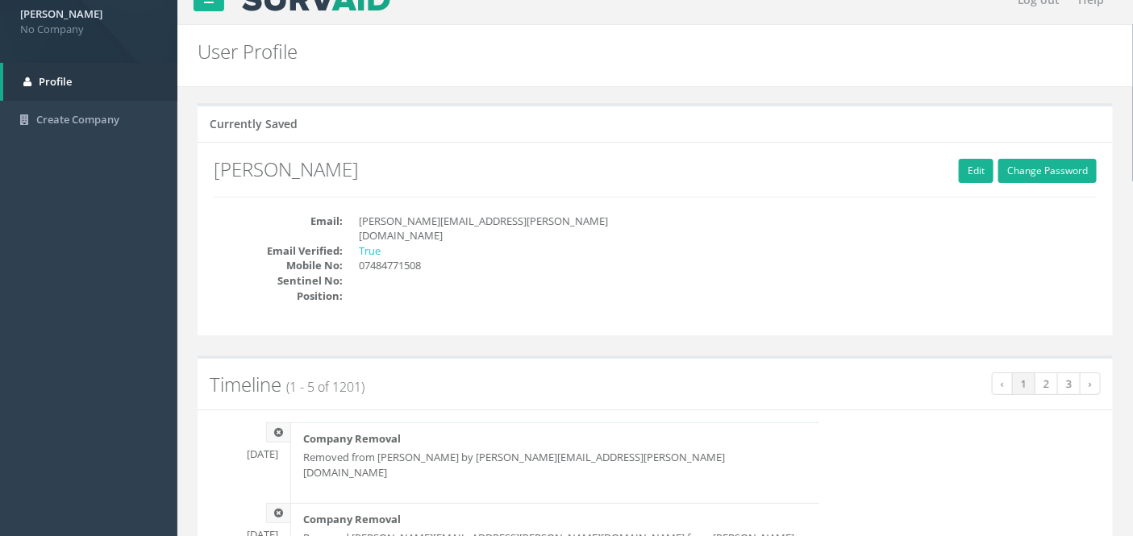
scroll to position [0, 0]
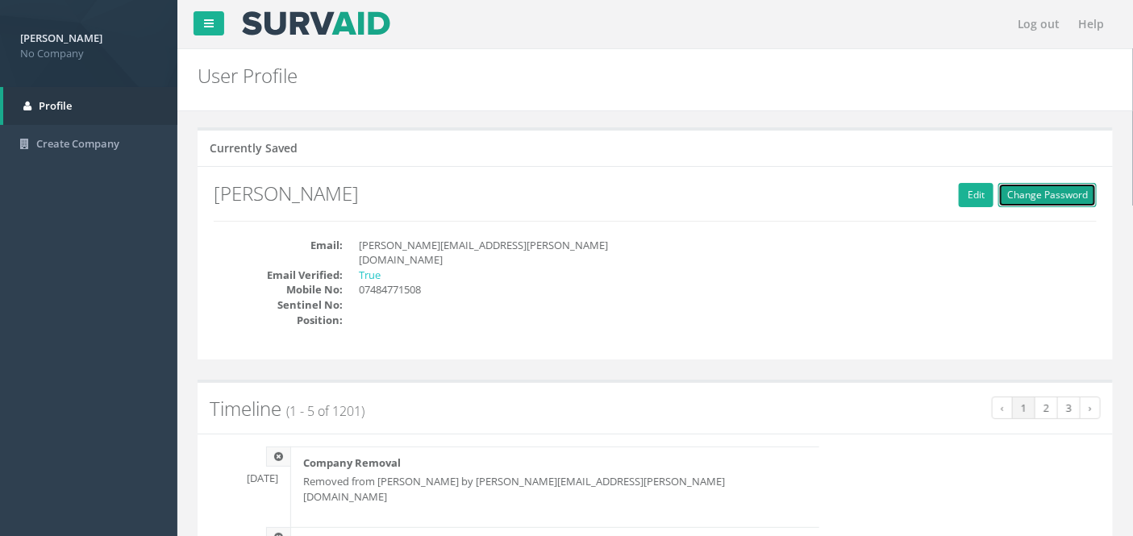
click at [1025, 192] on link "Change Password" at bounding box center [1047, 195] width 98 height 24
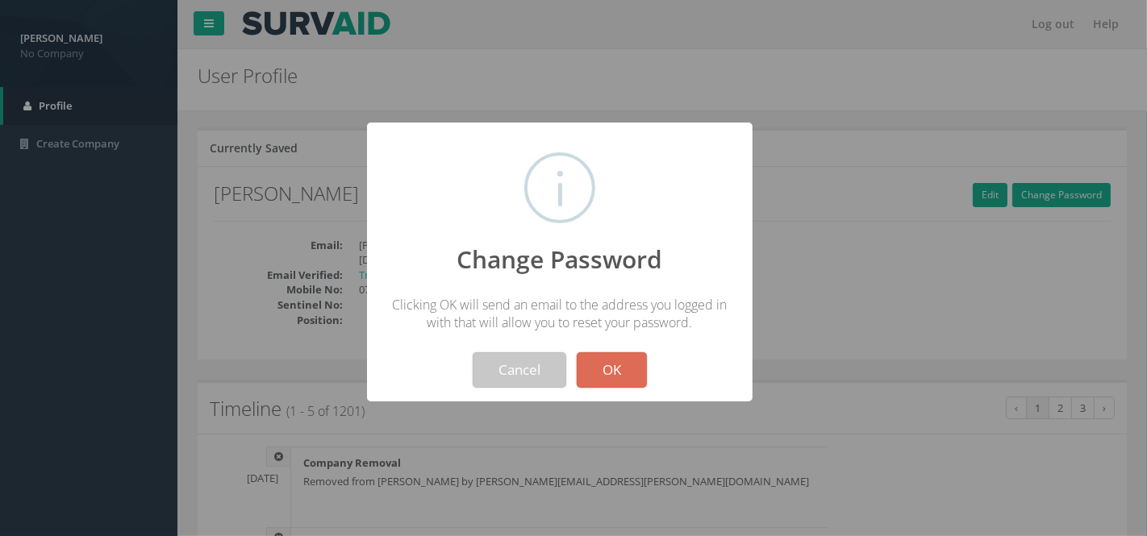
click at [518, 374] on button "Cancel" at bounding box center [520, 369] width 94 height 35
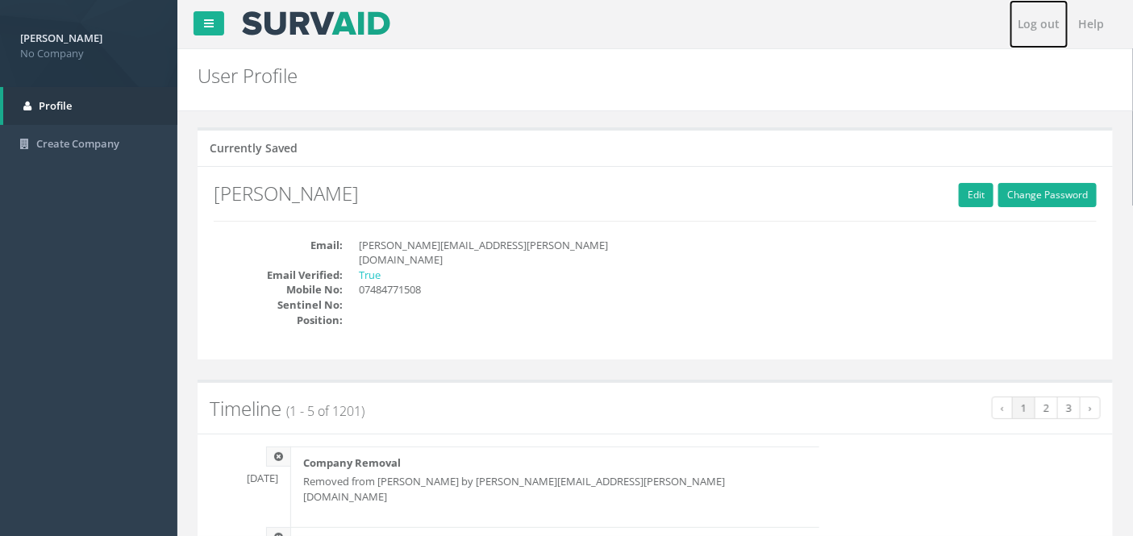
click at [1048, 25] on link "Log out" at bounding box center [1039, 24] width 59 height 48
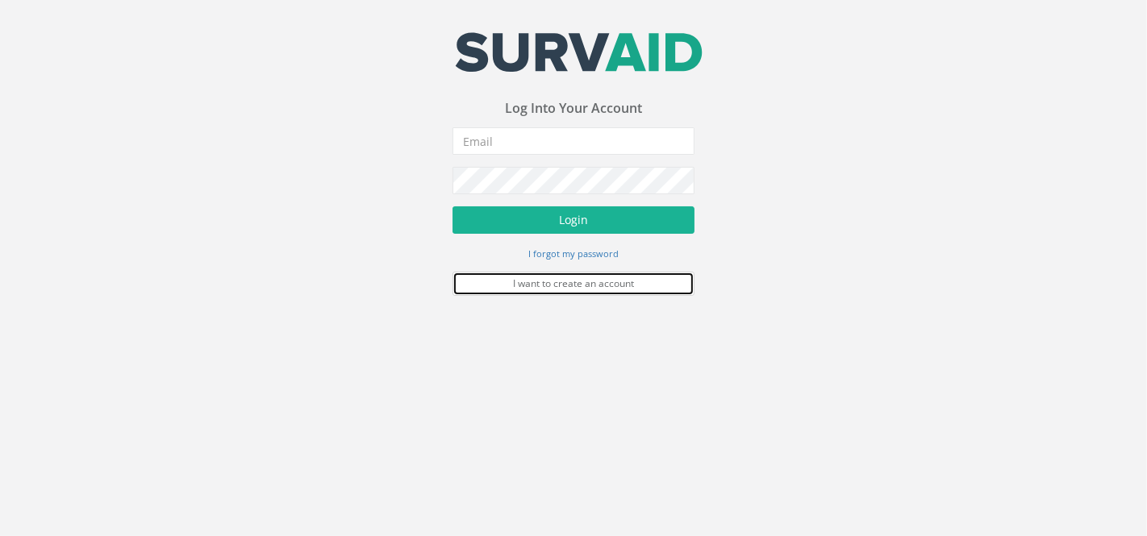
click at [584, 281] on link "I want to create an account" at bounding box center [573, 284] width 242 height 24
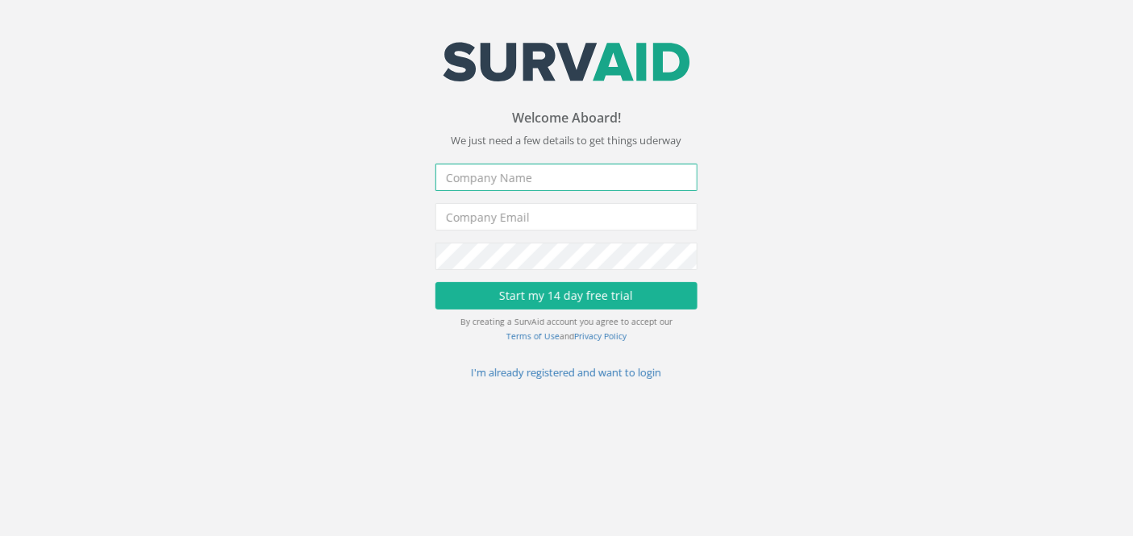
click at [556, 184] on input "text" at bounding box center [566, 177] width 262 height 27
type input "KL Drainage Ltd"
click at [571, 213] on input "email" at bounding box center [566, 216] width 262 height 27
type input "[EMAIL_ADDRESS][DOMAIN_NAME]"
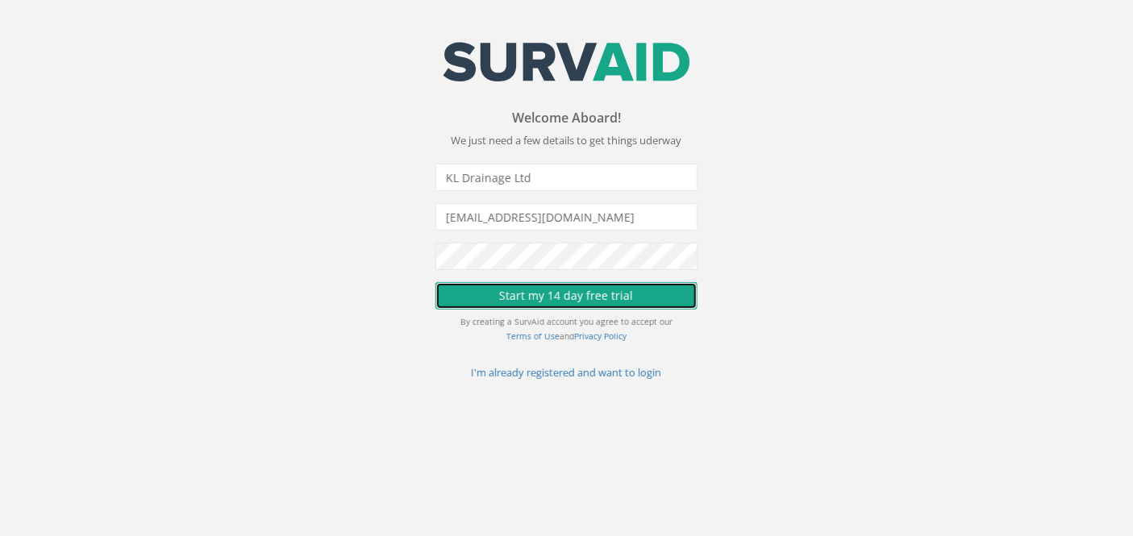
click at [495, 287] on button "Start my 14 day free trial" at bounding box center [566, 295] width 262 height 27
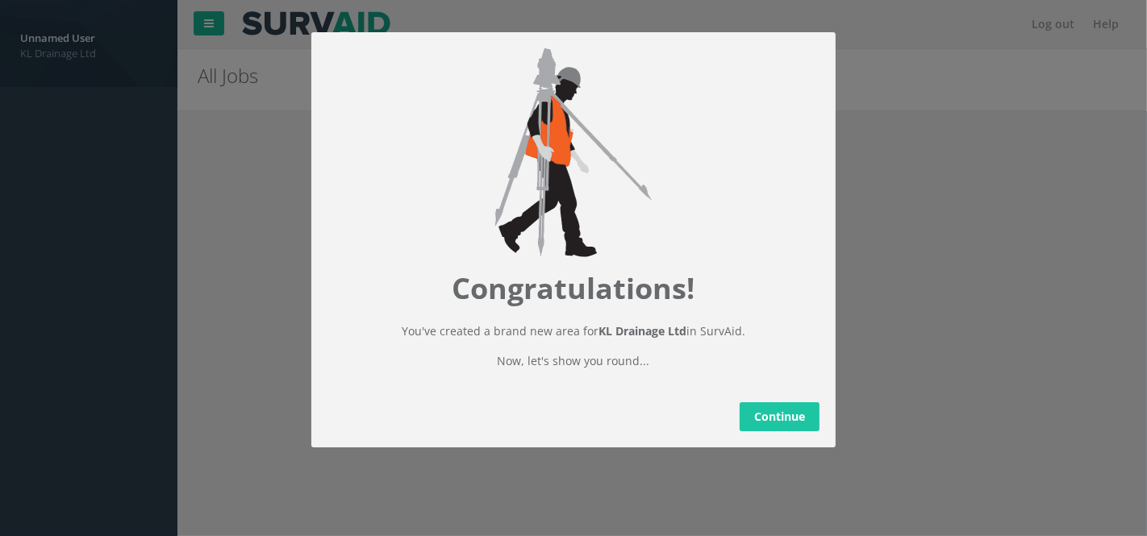
click at [797, 427] on link "Continue" at bounding box center [779, 416] width 80 height 29
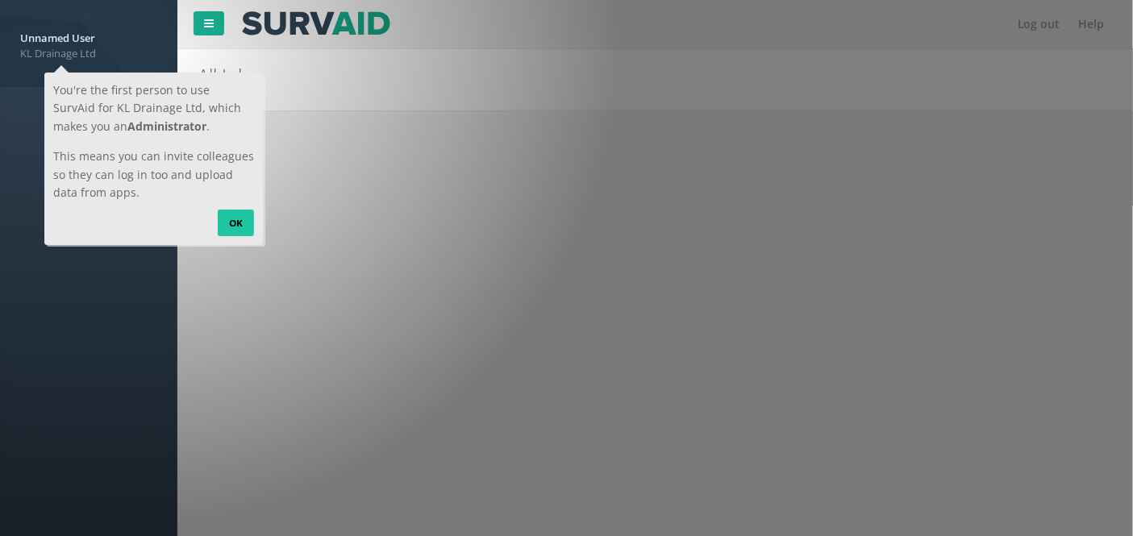
click at [236, 227] on link "OK" at bounding box center [235, 223] width 36 height 26
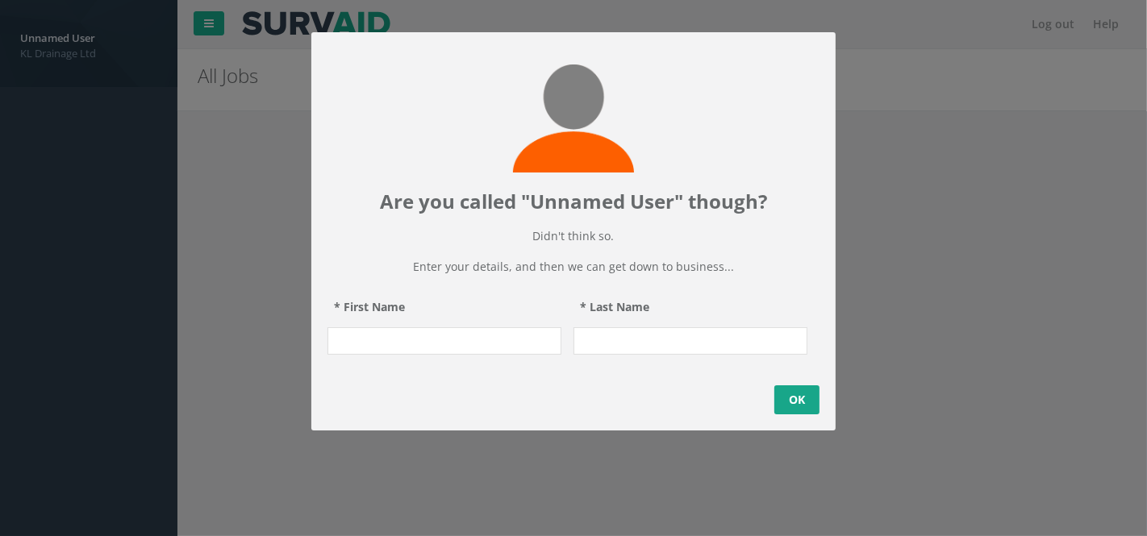
click at [458, 355] on input "* First Name" at bounding box center [444, 340] width 234 height 27
type input "[GEOGRAPHIC_DATA]"
type input "Hauley"
